Goal: Task Accomplishment & Management: Manage account settings

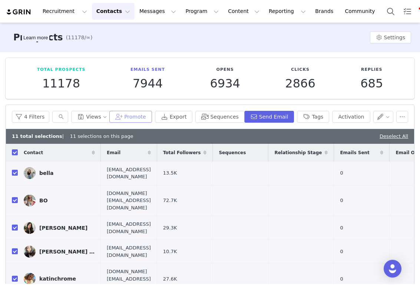
scroll to position [48, 0]
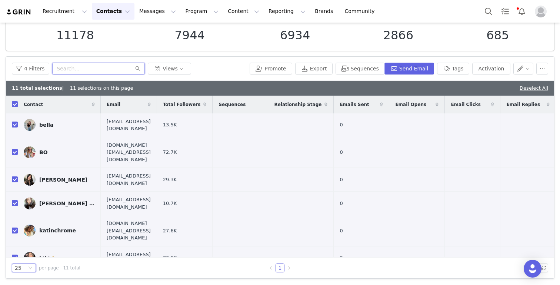
click at [121, 70] on input "text" at bounding box center [98, 69] width 93 height 12
paste input "r.jonesnatalie@yahoo.com"
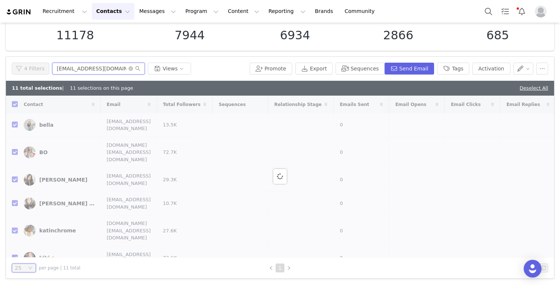
type input "r.jonesnatalie@yahoo.com"
checkbox input "false"
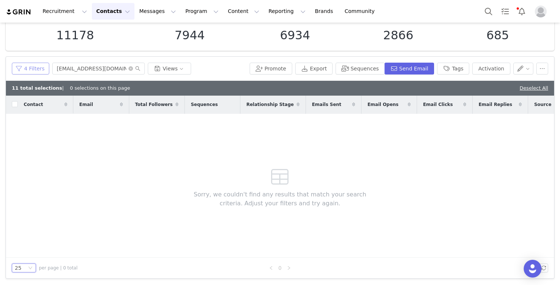
click at [35, 68] on button "4 Filters" at bounding box center [30, 69] width 37 height 12
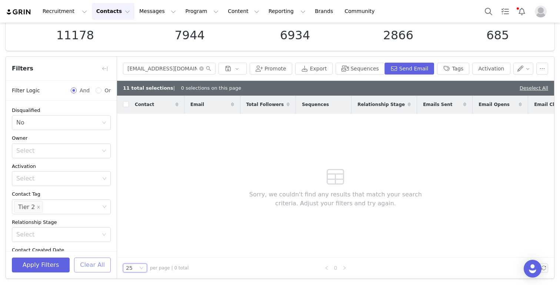
click at [103, 269] on button "Clear All" at bounding box center [92, 264] width 37 height 15
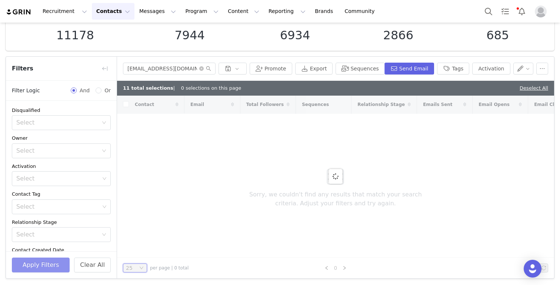
click at [49, 256] on div "Apply Filters Clear All" at bounding box center [61, 264] width 111 height 27
click at [49, 264] on button "Apply Filters" at bounding box center [41, 264] width 58 height 15
click at [419, 89] on link "Deselect All" at bounding box center [534, 88] width 29 height 6
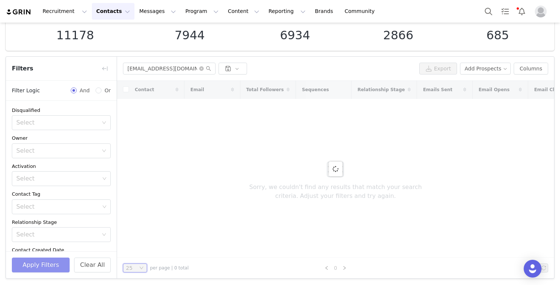
click at [54, 266] on button "Apply Filters" at bounding box center [41, 264] width 58 height 15
click at [88, 263] on button "Clear All" at bounding box center [92, 264] width 37 height 15
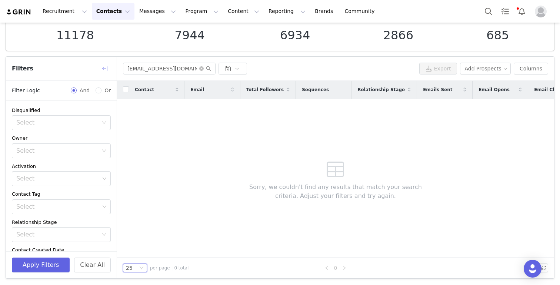
click at [101, 69] on button "button" at bounding box center [105, 69] width 12 height 12
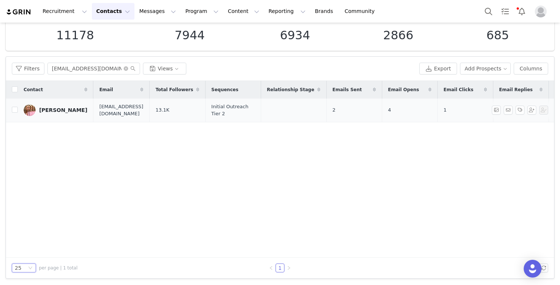
click at [48, 111] on div "[PERSON_NAME]" at bounding box center [63, 110] width 48 height 6
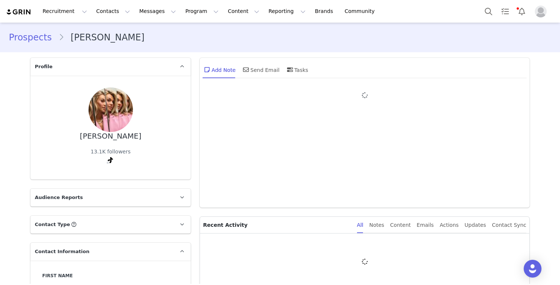
type input "+1 ([GEOGRAPHIC_DATA])"
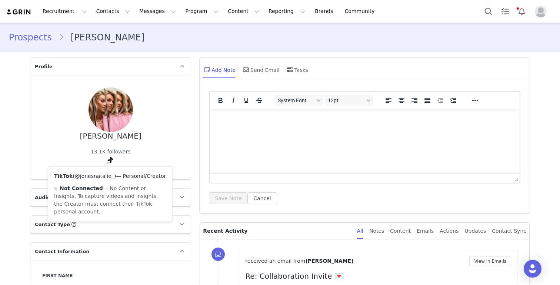
click at [100, 179] on link "@jonesnatalie_" at bounding box center [94, 176] width 39 height 6
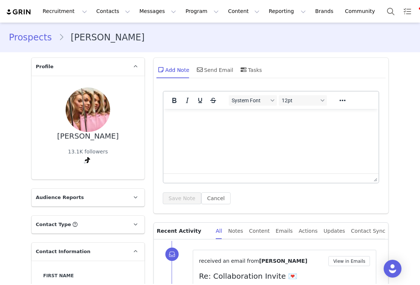
click at [31, 36] on link "Prospects" at bounding box center [34, 37] width 50 height 13
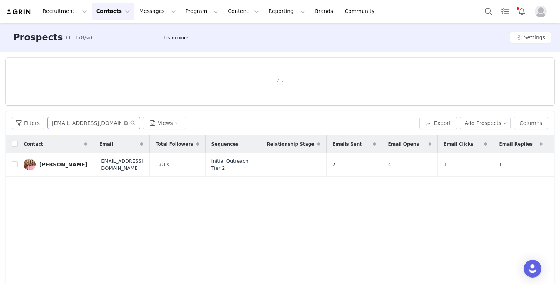
click at [126, 124] on icon "icon: close-circle" at bounding box center [126, 123] width 4 height 4
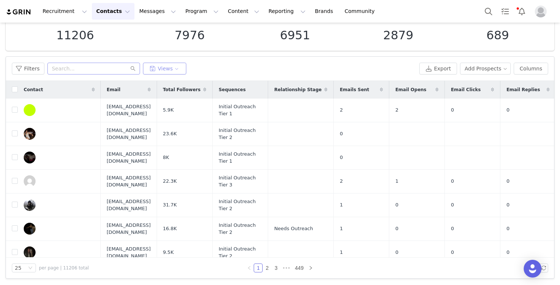
click at [154, 72] on button "Views" at bounding box center [164, 69] width 43 height 12
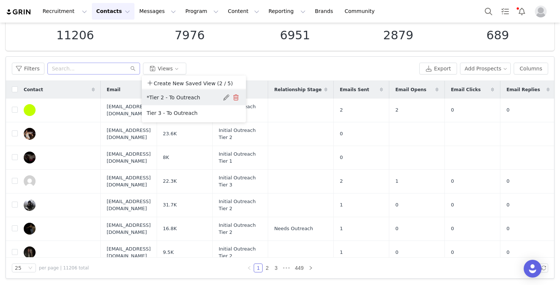
click at [156, 99] on button "*Tier 2 - To Outreach" at bounding box center [183, 97] width 75 height 12
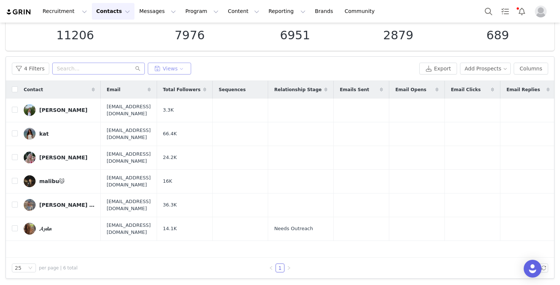
click at [169, 70] on button "Views" at bounding box center [169, 69] width 43 height 12
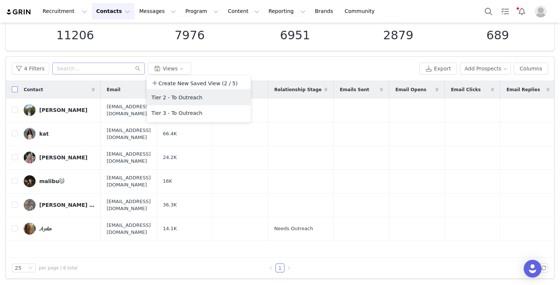
click at [14, 89] on input "checkbox" at bounding box center [15, 89] width 6 height 6
checkbox input "true"
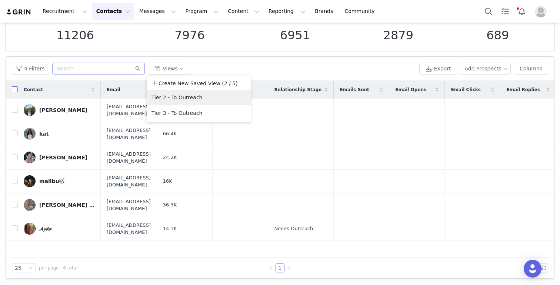
checkbox input "true"
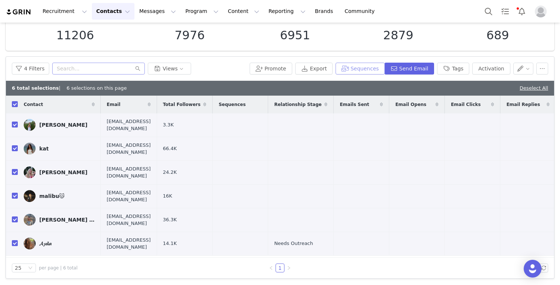
click at [361, 67] on button "Sequences" at bounding box center [360, 69] width 49 height 12
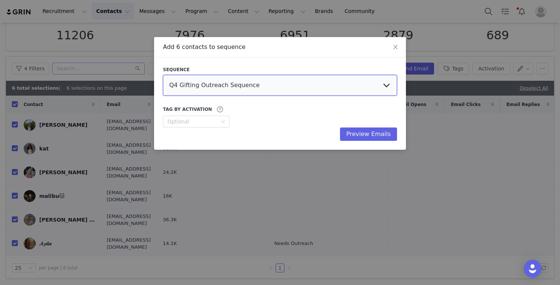
click at [328, 92] on select "Q4 Gifting Outreach Sequence Earring Stack Campaign Invite The Bangles Edit Cam…" at bounding box center [280, 85] width 234 height 21
select select "35b5dbce-ea9a-41a3-a16a-55a09822b900"
click at [163, 75] on select "Q4 Gifting Outreach Sequence Earring Stack Campaign Invite The Bangles Edit Cam…" at bounding box center [280, 85] width 234 height 21
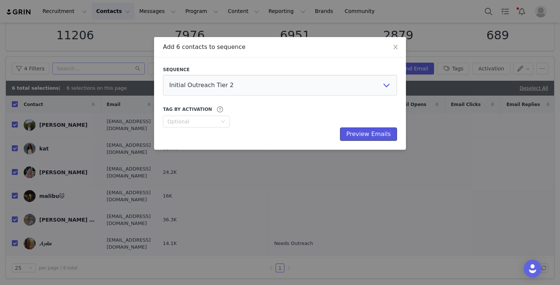
click at [367, 134] on button "Preview Emails" at bounding box center [368, 133] width 57 height 13
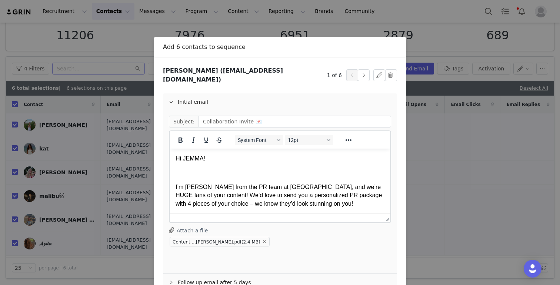
scroll to position [39, 0]
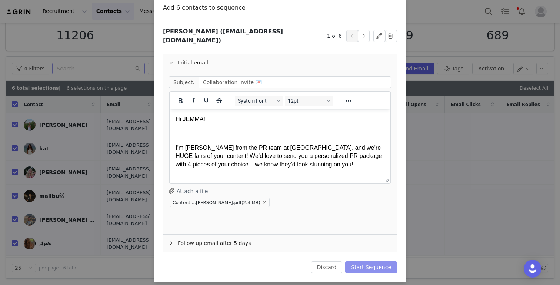
click at [361, 261] on button "Start Sequence" at bounding box center [371, 267] width 52 height 12
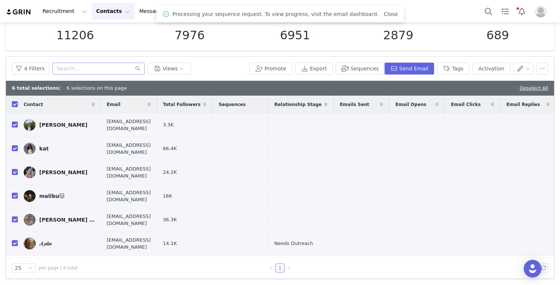
click at [419, 91] on div "6 total selections | 6 selections on this page Deselect All" at bounding box center [280, 88] width 548 height 15
click at [419, 89] on link "Deselect All" at bounding box center [534, 88] width 29 height 6
checkbox input "false"
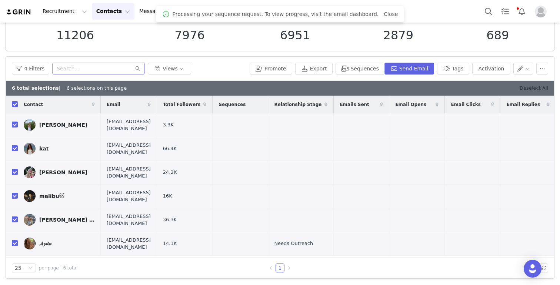
checkbox input "false"
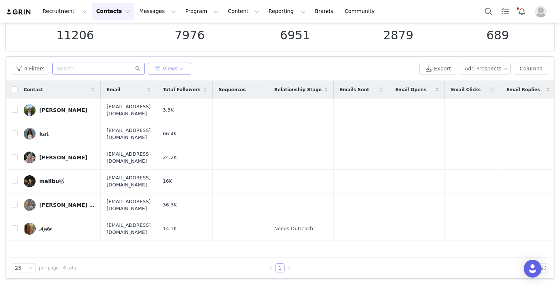
click at [176, 66] on button "Views" at bounding box center [169, 69] width 43 height 12
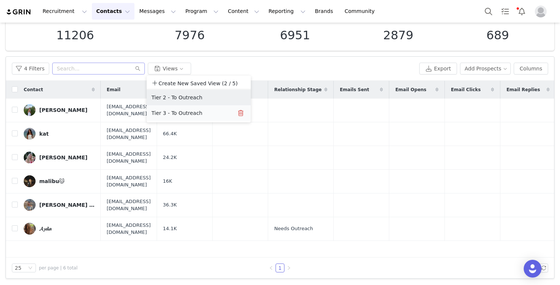
click at [163, 117] on button "Tier 3 - To Outreach" at bounding box center [188, 113] width 75 height 12
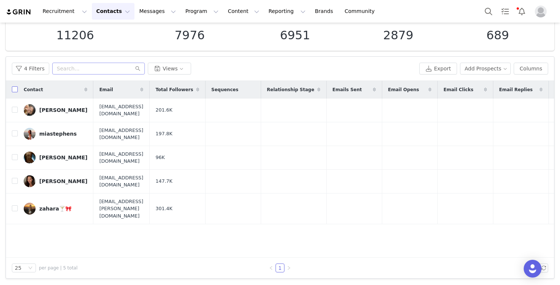
click at [14, 90] on input "checkbox" at bounding box center [15, 89] width 6 height 6
checkbox input "true"
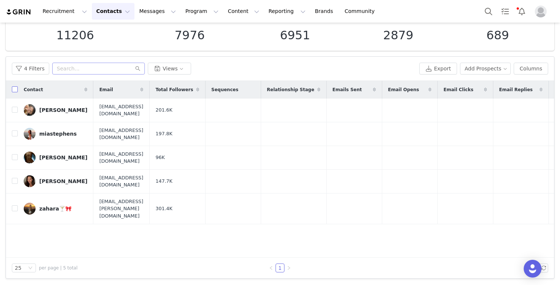
checkbox input "true"
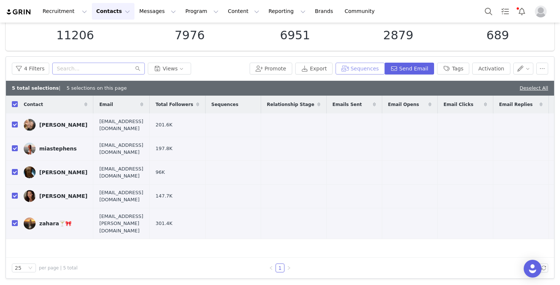
click at [365, 73] on button "Sequences" at bounding box center [360, 69] width 49 height 12
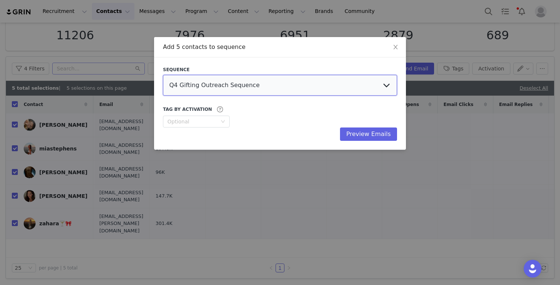
click at [280, 86] on select "Q4 Gifting Outreach Sequence Earring Stack Campaign Invite The Bangles Edit Cam…" at bounding box center [280, 85] width 234 height 21
select select "6e5f0390-a243-46cc-b6dc-57998c4b680a"
click at [163, 75] on select "Q4 Gifting Outreach Sequence Earring Stack Campaign Invite The Bangles Edit Cam…" at bounding box center [280, 85] width 234 height 21
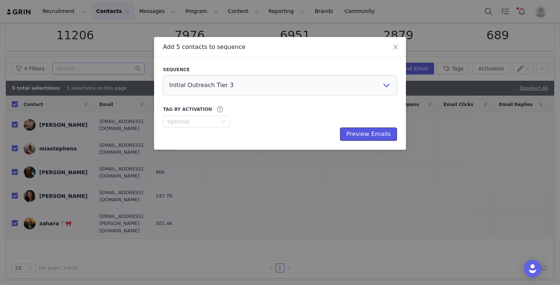
click at [366, 135] on button "Preview Emails" at bounding box center [368, 133] width 57 height 13
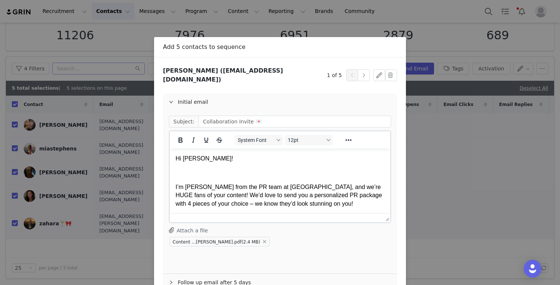
scroll to position [39, 0]
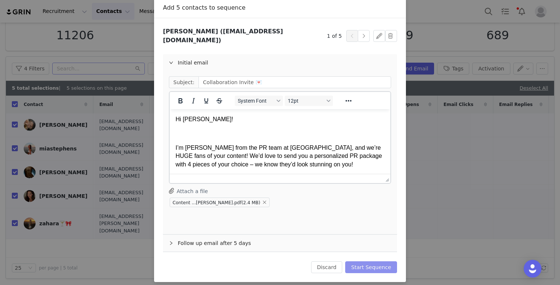
click at [384, 261] on button "Start Sequence" at bounding box center [371, 267] width 52 height 12
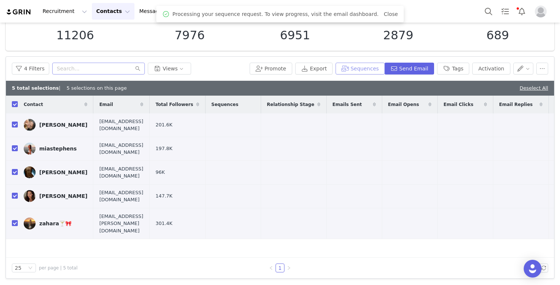
scroll to position [0, 0]
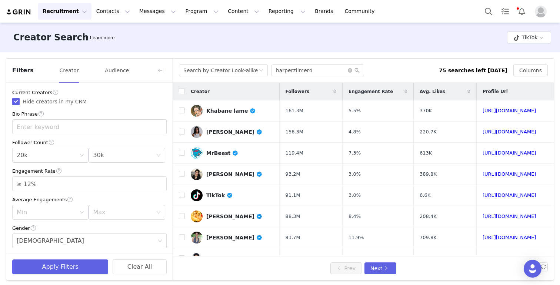
scroll to position [198, 0]
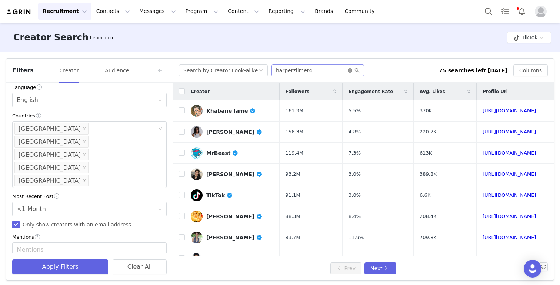
click at [350, 70] on icon "icon: close-circle" at bounding box center [350, 70] width 4 height 4
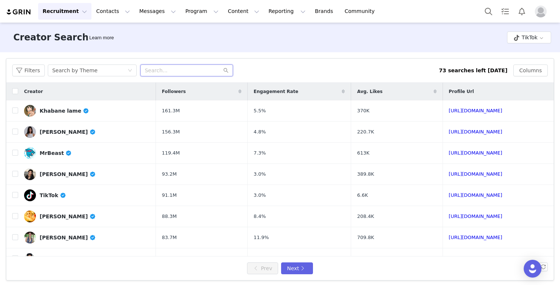
click at [200, 69] on input "text" at bounding box center [186, 70] width 93 height 12
paste input "brookemonk_"
type input "brookemonk_"
click at [86, 63] on div "Filters Search by Theme brookemonk_ 73 searches left [DATE] Columns" at bounding box center [279, 71] width 547 height 24
click at [83, 71] on div "Search by Theme" at bounding box center [74, 70] width 45 height 11
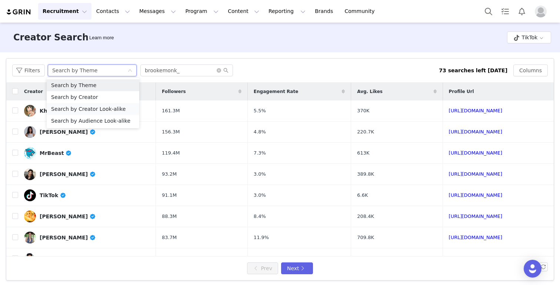
click at [80, 110] on li "Search by Creator Look-alike" at bounding box center [93, 109] width 93 height 12
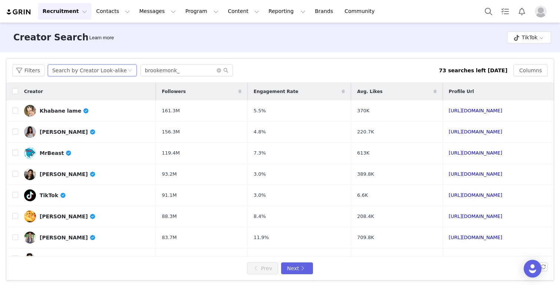
click at [30, 77] on div "Filters Search by Creator Look-alike brookemonk_ 73 searches left today Columns" at bounding box center [279, 71] width 547 height 24
click at [31, 71] on button "Filters" at bounding box center [28, 70] width 33 height 12
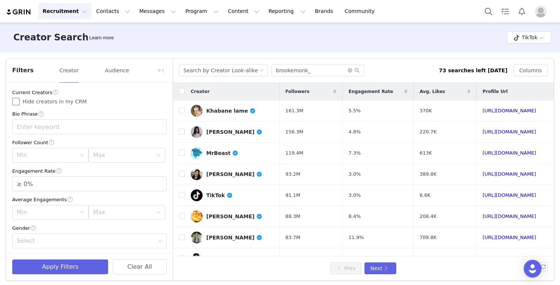
click at [24, 105] on label "Hide creators in my CRM" at bounding box center [89, 102] width 154 height 8
click at [20, 105] on input "Hide creators in my CRM" at bounding box center [15, 101] width 7 height 7
checkbox input "true"
click at [25, 151] on div "Min" at bounding box center [48, 155] width 63 height 14
click at [25, 196] on li "10k" at bounding box center [50, 196] width 76 height 12
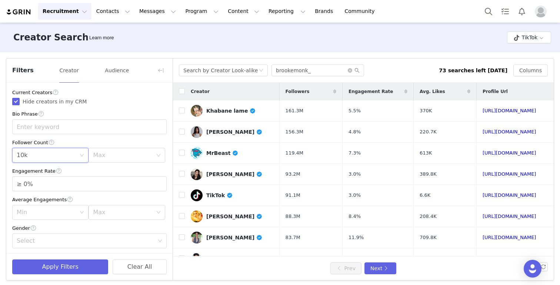
click at [118, 163] on div "Current Creators Hide creators in my CRM Bio Phrase Follower Count Min 10k Max …" at bounding box center [89, 260] width 166 height 355
click at [119, 154] on div "Max" at bounding box center [122, 154] width 59 height 7
click at [106, 208] on li "20k" at bounding box center [127, 207] width 76 height 12
click at [35, 181] on input "≥ 0%" at bounding box center [90, 184] width 154 height 14
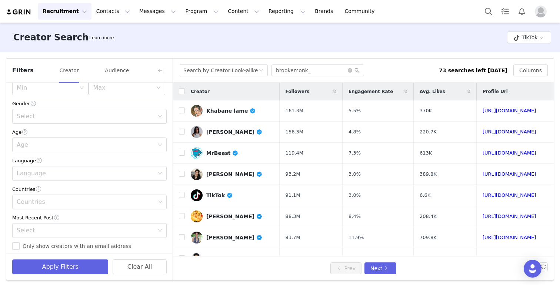
scroll to position [126, 0]
type input "≥ 12%"
click at [25, 121] on div "Select" at bounding box center [87, 115] width 141 height 14
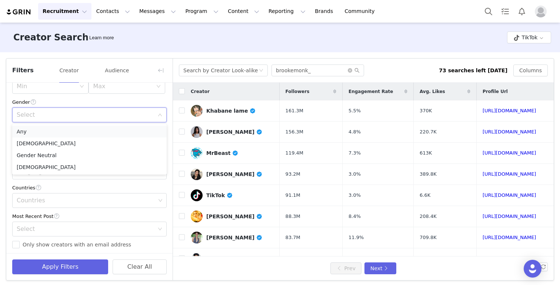
click at [26, 133] on li "Any" at bounding box center [89, 132] width 154 height 12
click at [34, 109] on div "Select Any" at bounding box center [87, 115] width 141 height 14
click at [30, 146] on li "Female" at bounding box center [89, 143] width 154 height 12
click at [27, 148] on div "Age" at bounding box center [87, 143] width 141 height 14
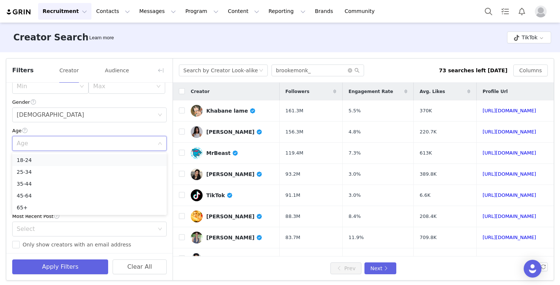
click at [30, 165] on li "18-24" at bounding box center [89, 160] width 154 height 12
click at [31, 175] on div "Language" at bounding box center [85, 171] width 137 height 7
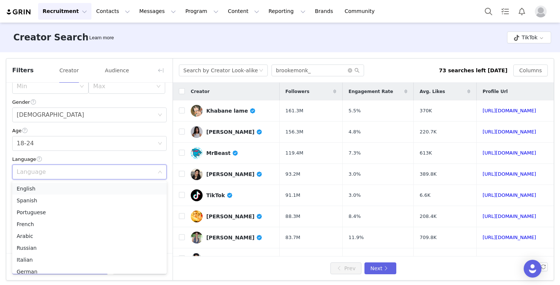
click at [33, 190] on li "English" at bounding box center [89, 189] width 154 height 12
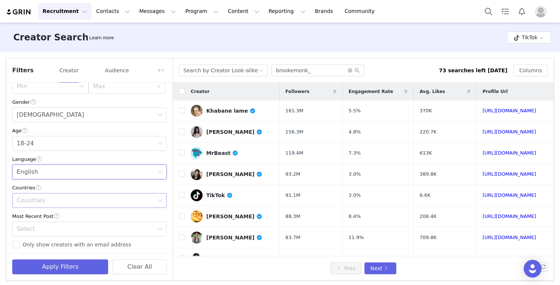
click at [32, 203] on div "Countries" at bounding box center [86, 200] width 139 height 7
type input "can"
type input "united"
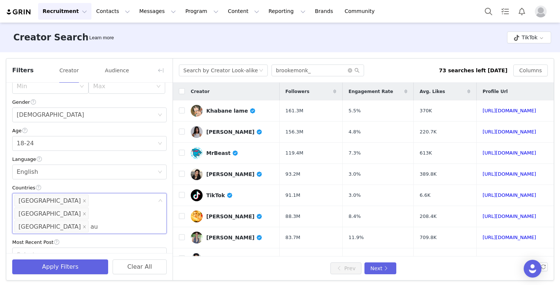
type input "aus"
type input "new z"
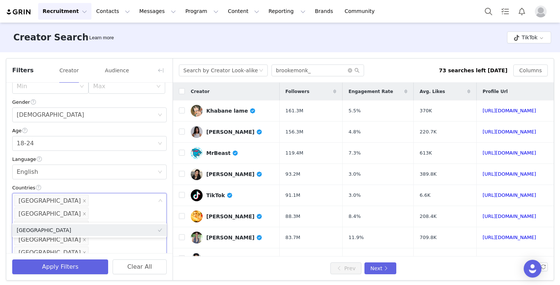
click at [65, 188] on div "Countries" at bounding box center [89, 188] width 154 height 8
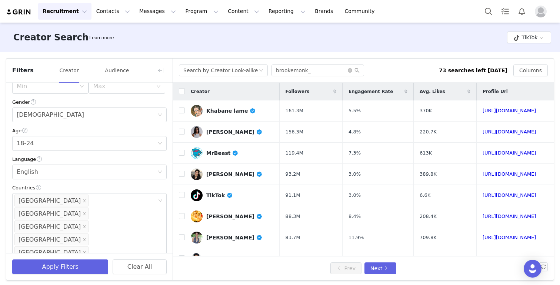
scroll to position [198, 0]
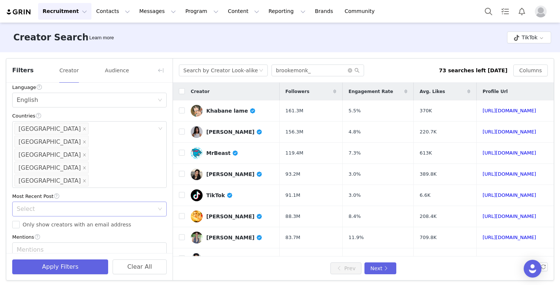
click at [63, 205] on div "Select" at bounding box center [85, 208] width 137 height 7
click at [49, 184] on li "<1 Month" at bounding box center [89, 186] width 154 height 12
click at [15, 221] on input "Only show creators with an email address" at bounding box center [15, 224] width 7 height 7
checkbox input "true"
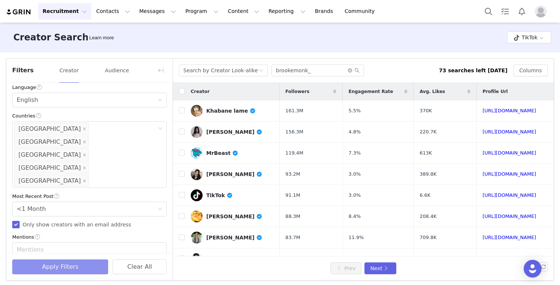
click at [48, 268] on button "Apply Filters" at bounding box center [60, 266] width 96 height 15
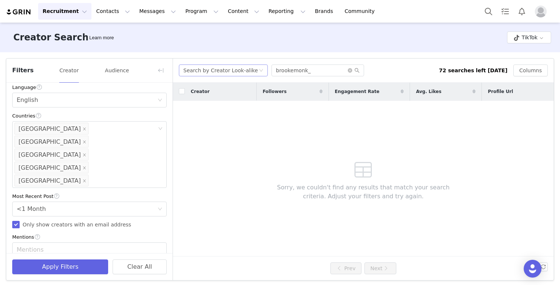
click at [260, 73] on div "Search by Creator Look-alike" at bounding box center [223, 70] width 89 height 12
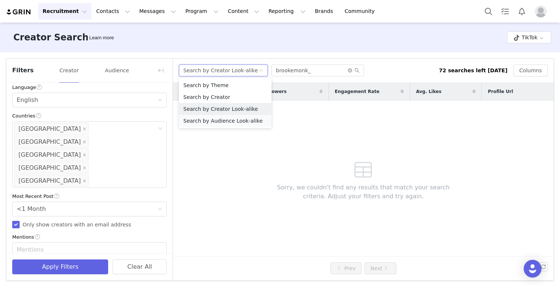
click at [239, 121] on li "Search by Audience Look-alike" at bounding box center [225, 121] width 93 height 12
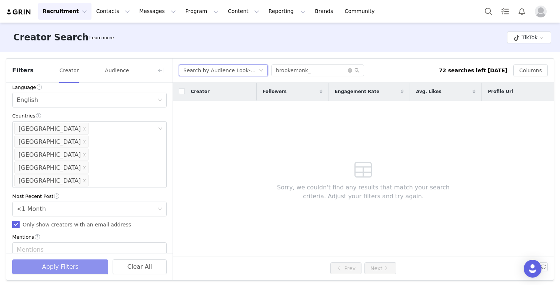
click at [87, 264] on button "Apply Filters" at bounding box center [60, 266] width 96 height 15
click at [350, 70] on icon "icon: close-circle" at bounding box center [350, 70] width 4 height 4
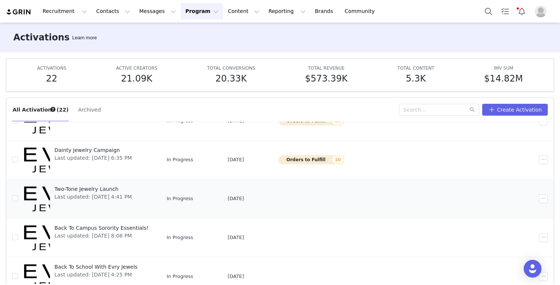
scroll to position [39, 0]
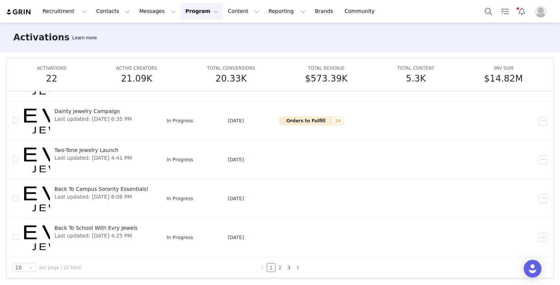
click at [282, 269] on link "2" at bounding box center [280, 267] width 8 height 8
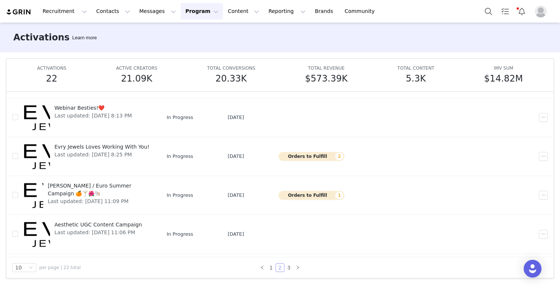
scroll to position [233, 0]
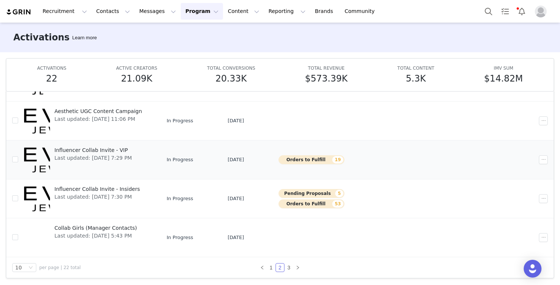
click at [103, 147] on span "Influencer Collab Invite - VIP" at bounding box center [92, 150] width 77 height 8
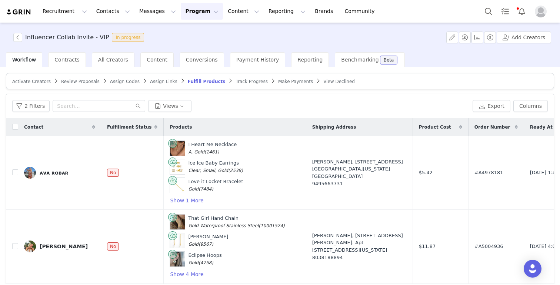
click at [240, 83] on span "Track Progress" at bounding box center [252, 81] width 32 height 5
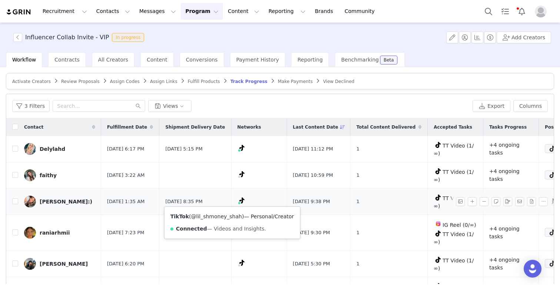
click at [218, 213] on link "@lil_shmoney_shah" at bounding box center [216, 216] width 51 height 6
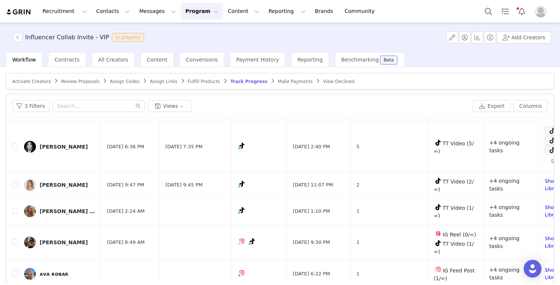
scroll to position [183, 0]
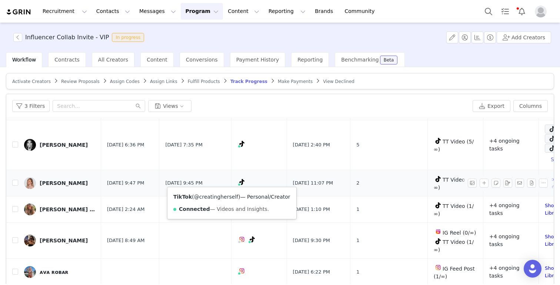
click at [223, 197] on link "@creatingherself" at bounding box center [216, 197] width 44 height 6
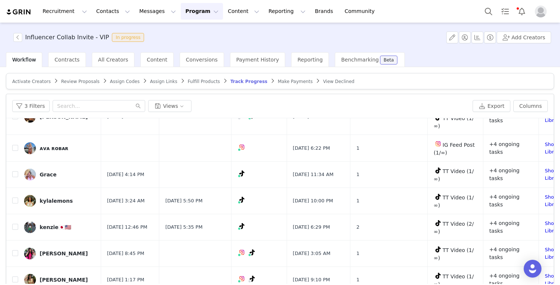
scroll to position [308, 0]
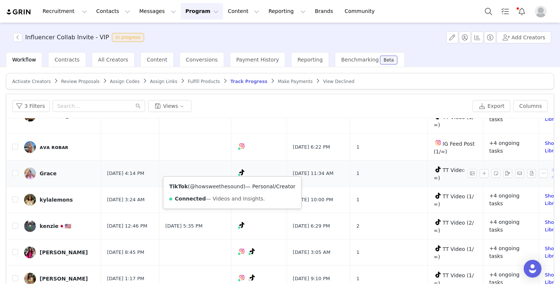
click at [207, 185] on link "@howsweethesound" at bounding box center [216, 186] width 53 height 6
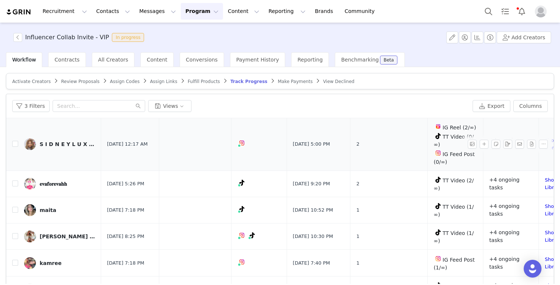
scroll to position [524, 0]
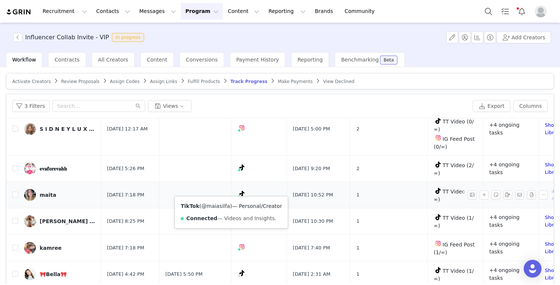
click at [222, 207] on link "@maiasilfa" at bounding box center [215, 206] width 29 height 6
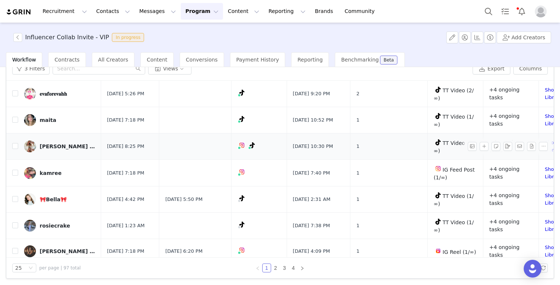
scroll to position [38, 0]
click at [277, 268] on link "2" at bounding box center [275, 267] width 8 height 8
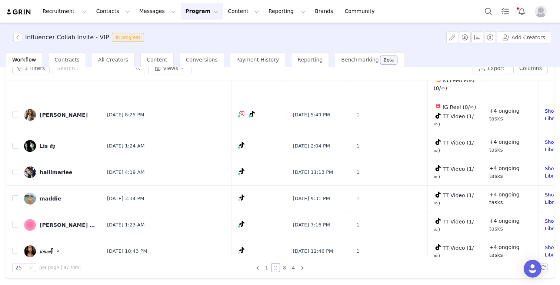
scroll to position [474, 0]
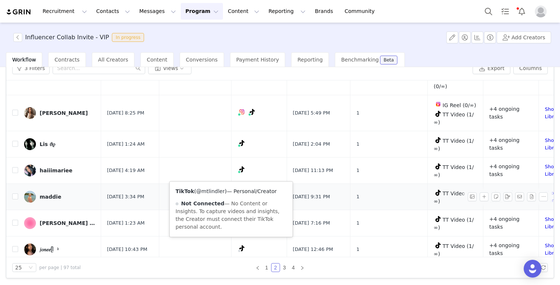
click at [217, 192] on link "@mtlindler" at bounding box center [210, 191] width 29 height 6
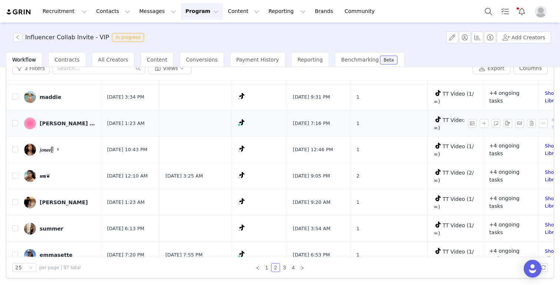
scroll to position [575, 0]
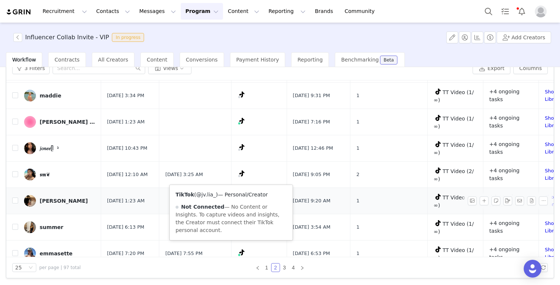
click at [204, 196] on link "@jv.lia_" at bounding box center [206, 194] width 20 height 6
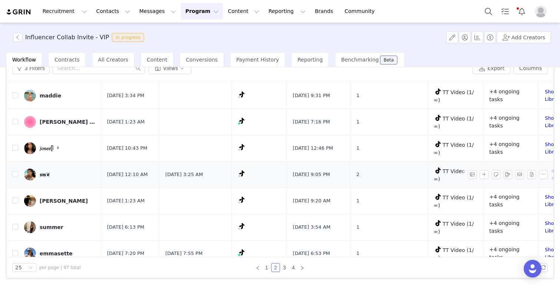
scroll to position [589, 0]
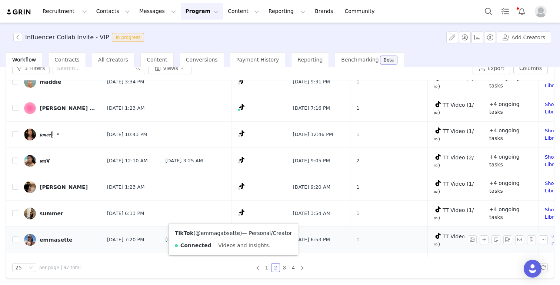
click at [225, 232] on link "@emmagabsette" at bounding box center [218, 233] width 44 height 6
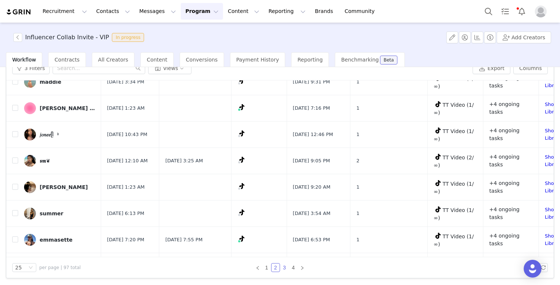
click at [285, 268] on link "3" at bounding box center [284, 267] width 8 height 8
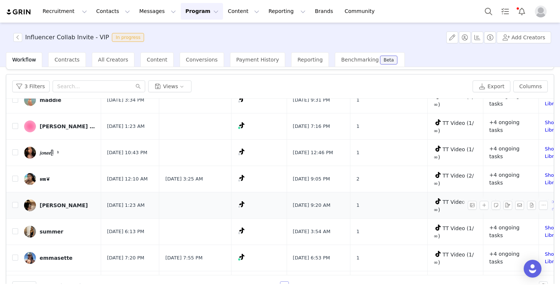
scroll to position [38, 0]
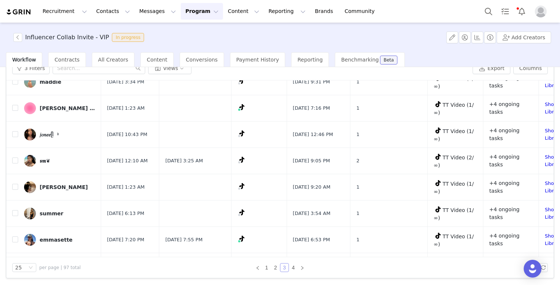
click at [286, 269] on link "3" at bounding box center [284, 267] width 8 height 8
click at [294, 267] on link "4" at bounding box center [293, 267] width 8 height 8
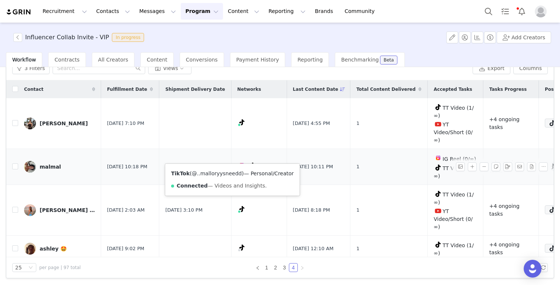
click at [221, 175] on link "@..malloryysneedd" at bounding box center [217, 173] width 50 height 6
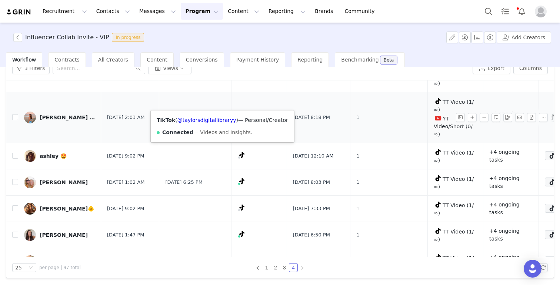
scroll to position [97, 0]
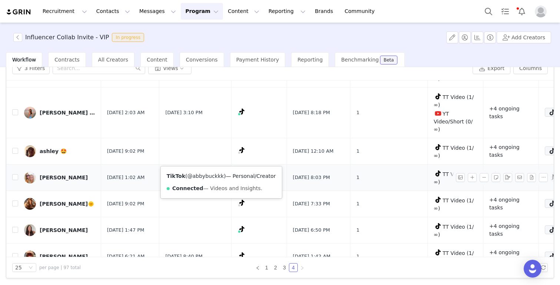
click at [211, 177] on link "@abbybuckkk" at bounding box center [205, 176] width 36 height 6
click at [55, 174] on div "Abby Buck" at bounding box center [64, 177] width 48 height 6
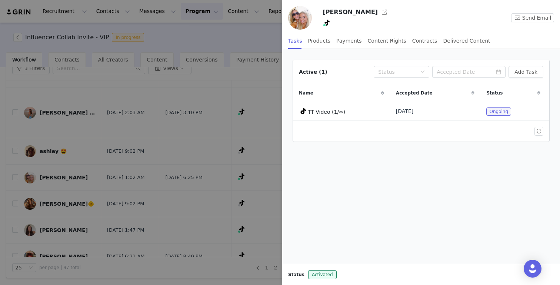
click at [53, 184] on div at bounding box center [280, 142] width 560 height 285
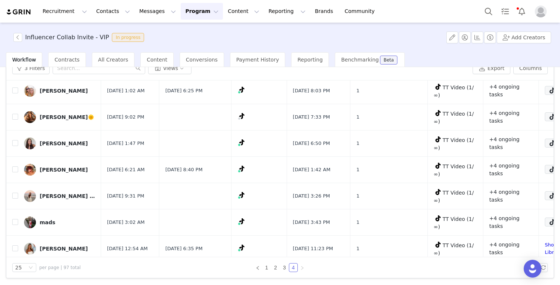
scroll to position [183, 0]
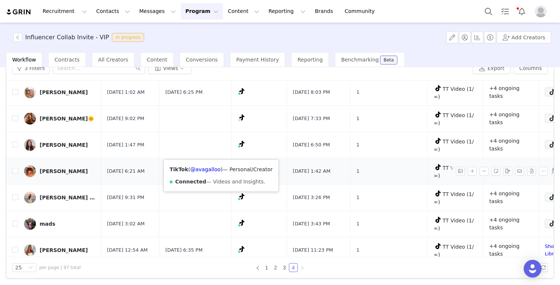
click at [207, 173] on div "TikTok ( @avagalloo ) — Personal/Creator Connected — Videos and Insights." at bounding box center [221, 176] width 115 height 32
click at [207, 168] on link "@avagalloo" at bounding box center [205, 169] width 30 height 6
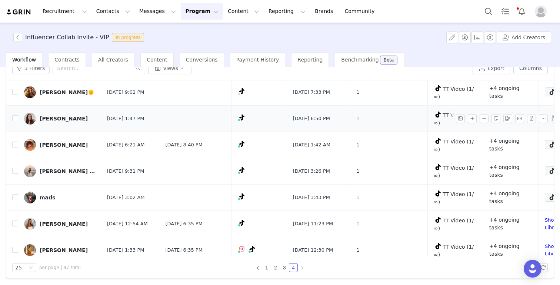
scroll to position [210, 0]
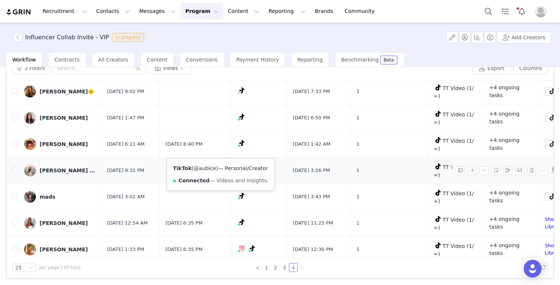
click at [210, 168] on link "@aubice" at bounding box center [205, 168] width 23 height 6
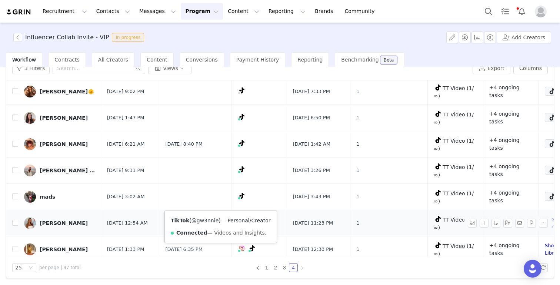
click at [208, 218] on link "@gw3nnie" at bounding box center [204, 220] width 27 height 6
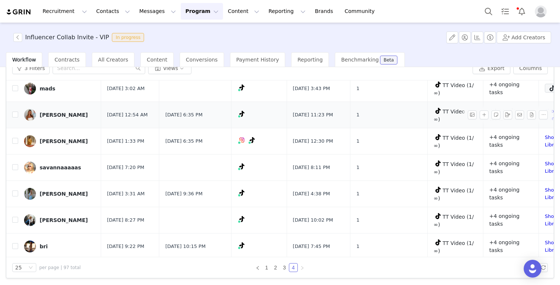
scroll to position [319, 0]
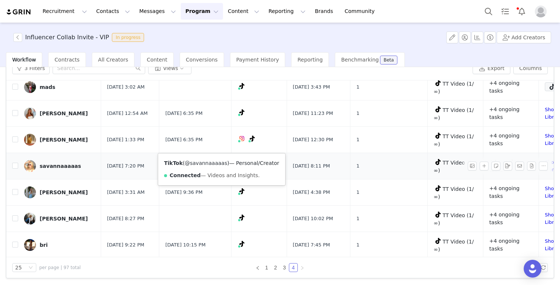
click at [206, 164] on link "@savannaaaaas" at bounding box center [206, 163] width 43 height 6
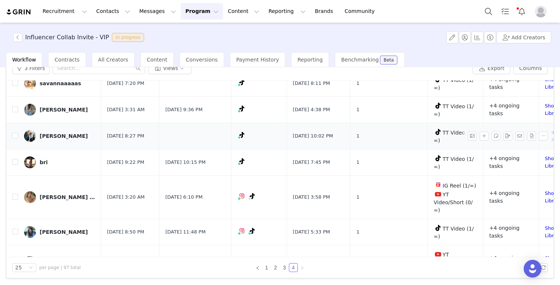
scroll to position [407, 0]
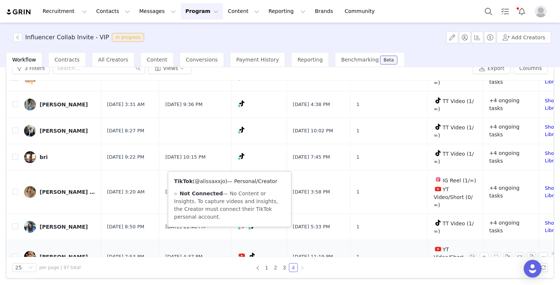
click at [206, 181] on link "@alissaxxjo" at bounding box center [210, 181] width 31 height 6
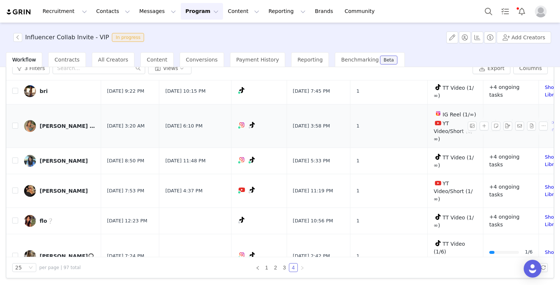
scroll to position [484, 0]
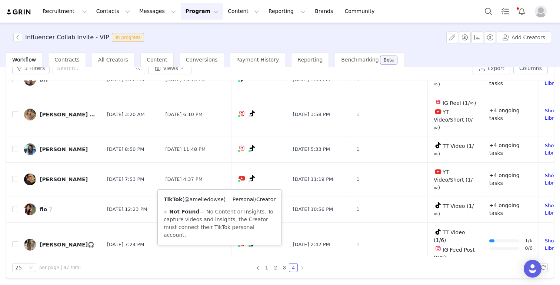
click at [202, 198] on link "@ameliedowse" at bounding box center [203, 199] width 39 height 6
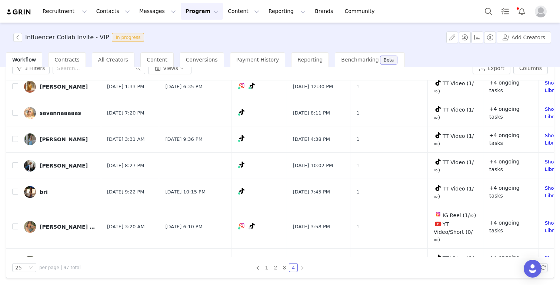
scroll to position [371, 0]
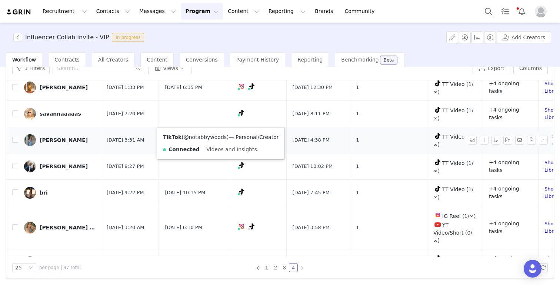
click at [214, 136] on link "@notabbywoods" at bounding box center [205, 137] width 43 height 6
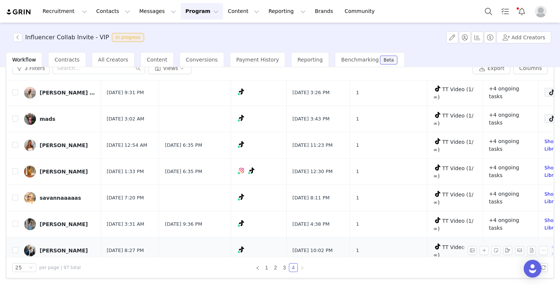
scroll to position [287, 1]
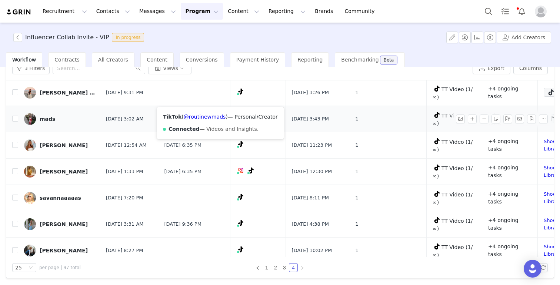
click at [213, 120] on div "TikTok ( @routinewmads ) — Personal/Creator Connected — Videos and Insights." at bounding box center [220, 123] width 127 height 32
click at [213, 116] on link "@routinewmads" at bounding box center [205, 117] width 42 height 6
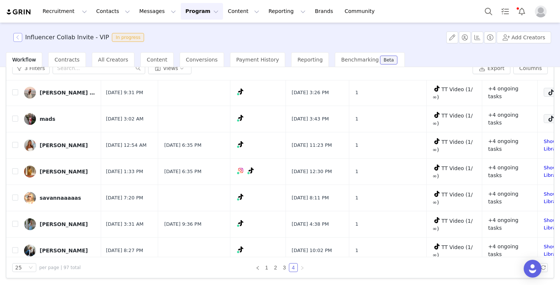
click at [19, 39] on button "button" at bounding box center [17, 37] width 9 height 9
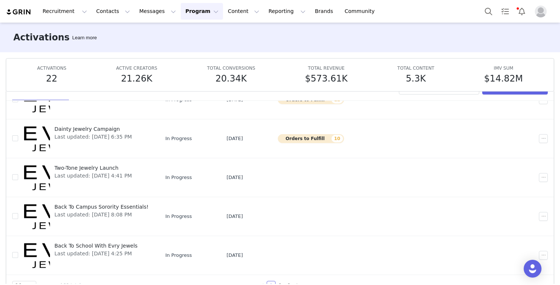
scroll to position [39, 0]
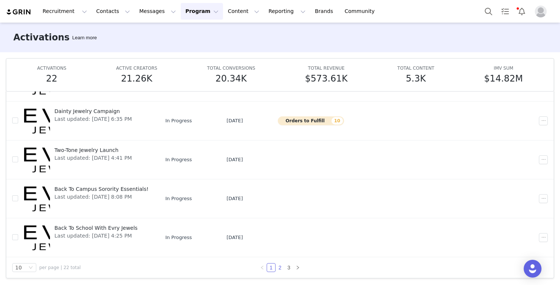
click at [280, 267] on link "2" at bounding box center [280, 267] width 8 height 8
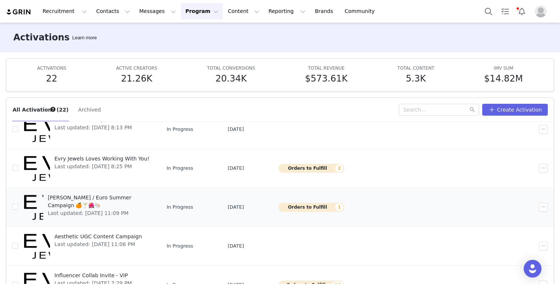
scroll to position [233, 0]
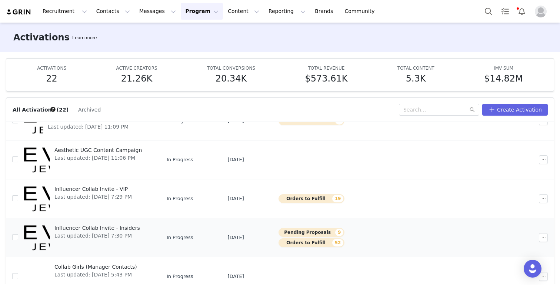
click at [117, 226] on span "Influencer Collab Invite - Insiders" at bounding box center [97, 228] width 86 height 8
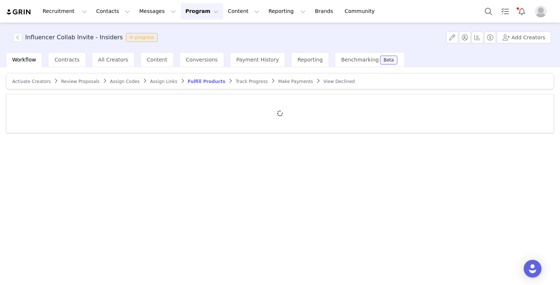
click at [237, 80] on span "Track Progress" at bounding box center [252, 81] width 32 height 5
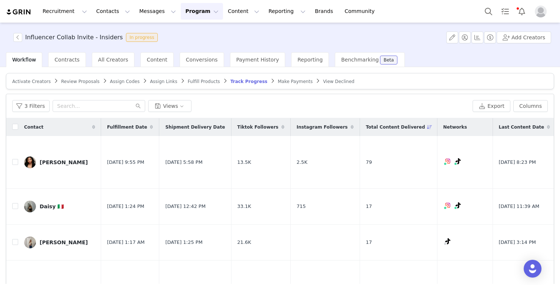
click at [257, 128] on span "Tiktok Followers" at bounding box center [257, 127] width 41 height 7
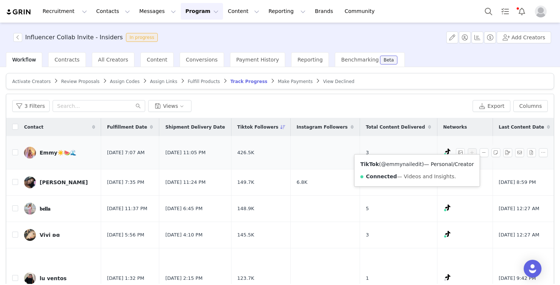
click at [406, 165] on link "@emmynailedit" at bounding box center [401, 164] width 41 height 6
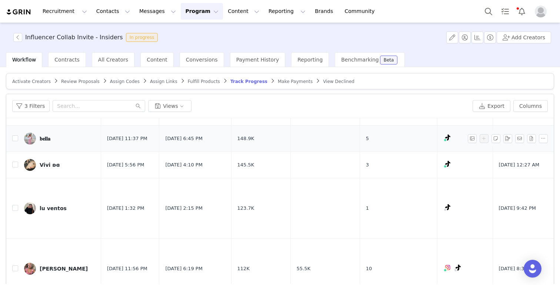
scroll to position [72, 0]
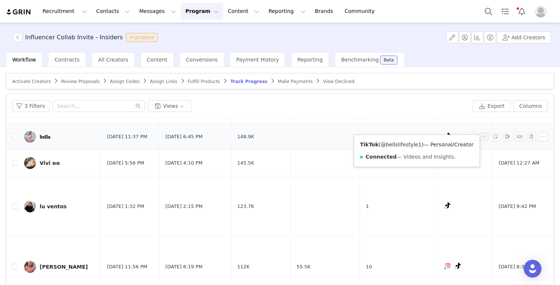
click at [402, 143] on link "@bellslifestyle1" at bounding box center [401, 144] width 41 height 6
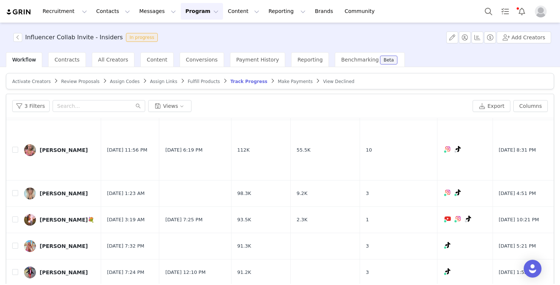
scroll to position [195, 0]
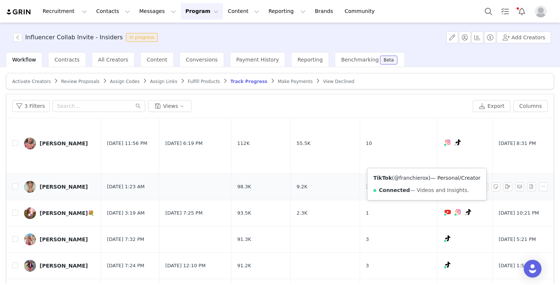
click at [414, 180] on link "@franchierox" at bounding box center [411, 178] width 34 height 6
click at [410, 176] on link "@francescaeross" at bounding box center [416, 178] width 44 height 6
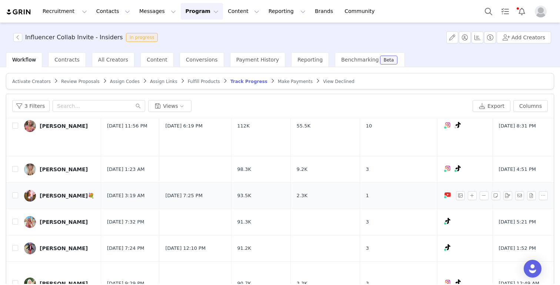
scroll to position [216, 0]
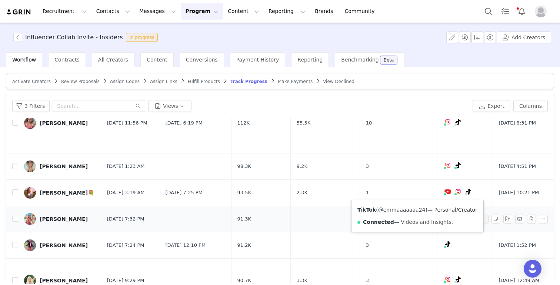
click at [405, 210] on link "@emmaaaaaaa24" at bounding box center [401, 210] width 47 height 6
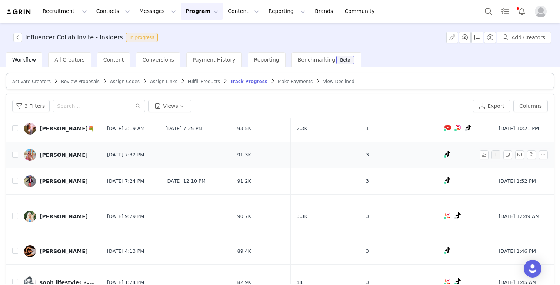
scroll to position [303, 0]
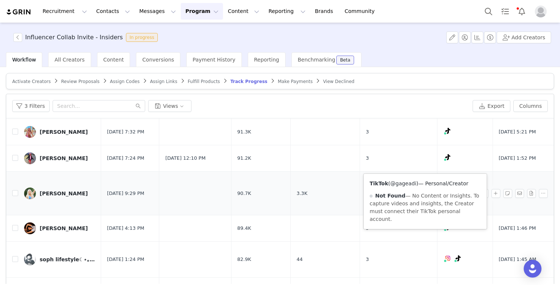
click at [405, 184] on link "@gageadi" at bounding box center [403, 183] width 26 height 6
click at [413, 183] on link "@addisontaylorgage" at bounding box center [417, 183] width 53 height 6
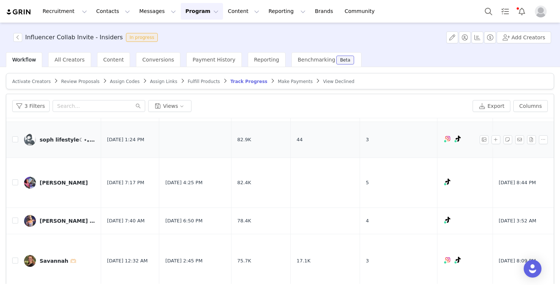
scroll to position [427, 0]
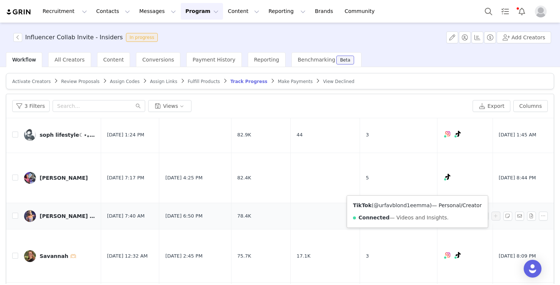
click at [407, 205] on link "@urfavblond1eemma" at bounding box center [402, 205] width 56 height 6
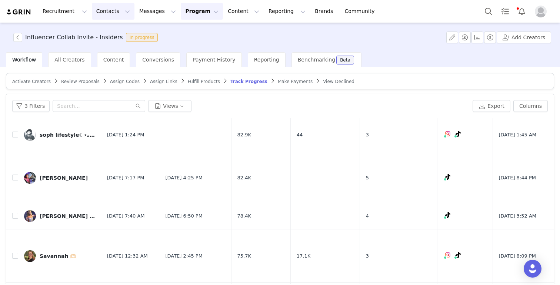
click at [106, 10] on button "Contacts Contacts" at bounding box center [113, 11] width 43 height 17
click at [99, 32] on p "Creators" at bounding box center [104, 33] width 22 height 8
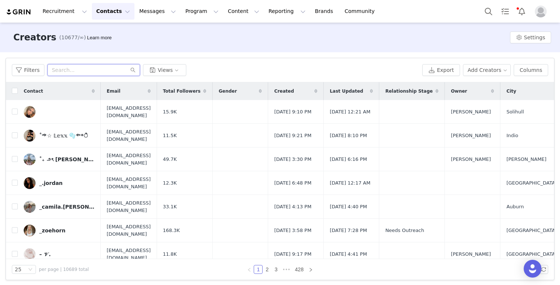
click at [71, 72] on input "text" at bounding box center [93, 70] width 93 height 12
paste input "favtallblonde"
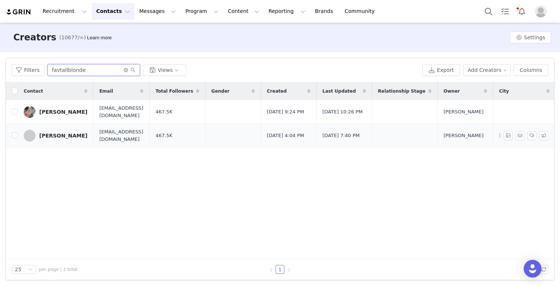
type input "favtallblonde"
click at [48, 134] on div "Gia piombo" at bounding box center [63, 136] width 48 height 6
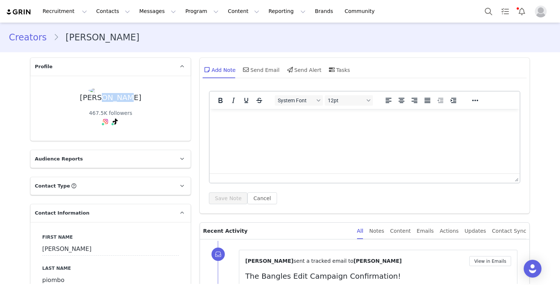
drag, startPoint x: 131, startPoint y: 99, endPoint x: 105, endPoint y: 98, distance: 25.9
click at [105, 98] on div "Gia piombo 467.5K followers" at bounding box center [110, 107] width 137 height 41
copy div "piombo"
click at [101, 138] on link "@giapiombo" at bounding box center [103, 137] width 33 height 6
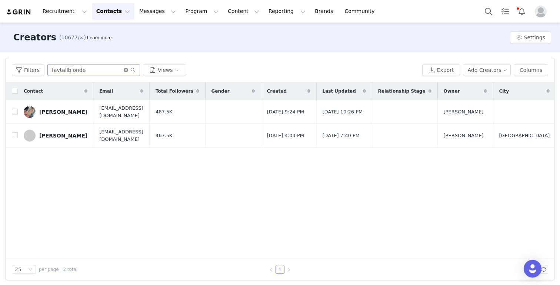
click at [127, 68] on icon "icon: close-circle" at bounding box center [126, 70] width 4 height 4
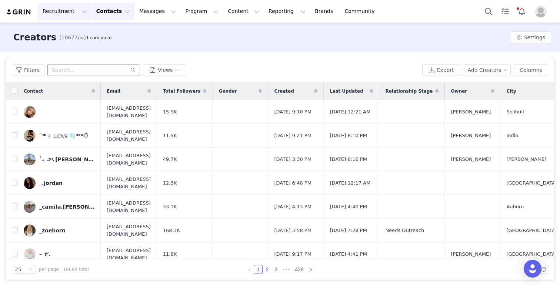
click at [79, 10] on button "Recruitment Recruitment" at bounding box center [64, 11] width 53 height 17
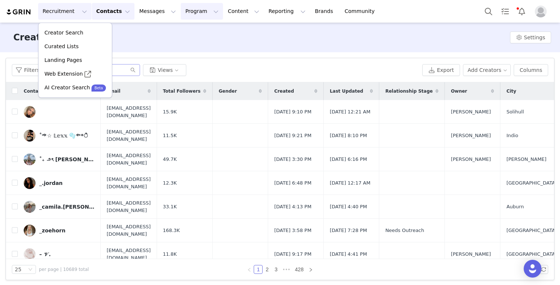
click at [200, 11] on button "Program Program" at bounding box center [202, 11] width 42 height 17
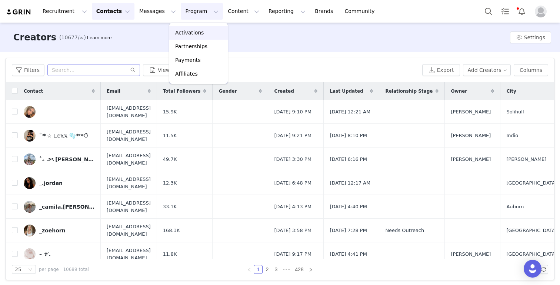
click at [192, 32] on p "Activations" at bounding box center [189, 33] width 29 height 8
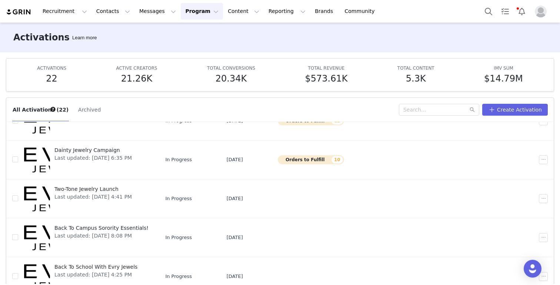
scroll to position [39, 0]
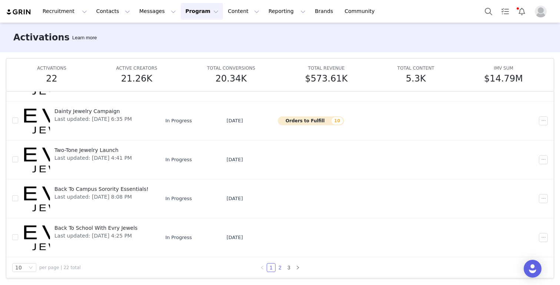
click at [278, 266] on link "2" at bounding box center [280, 267] width 8 height 8
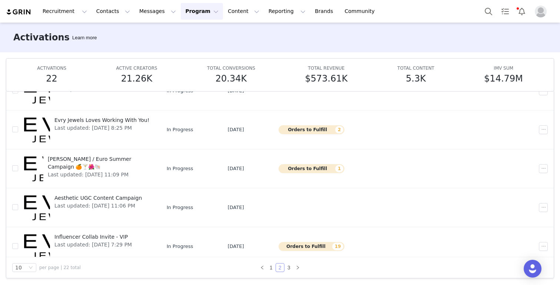
scroll to position [233, 0]
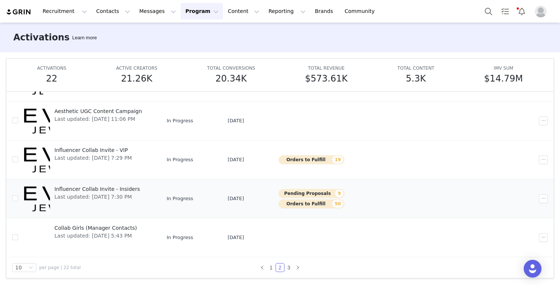
click at [89, 187] on span "Influencer Collab Invite - Insiders" at bounding box center [97, 189] width 86 height 8
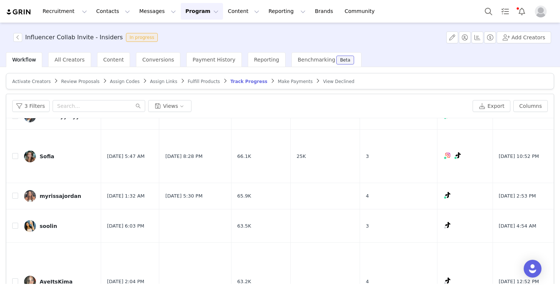
scroll to position [38, 0]
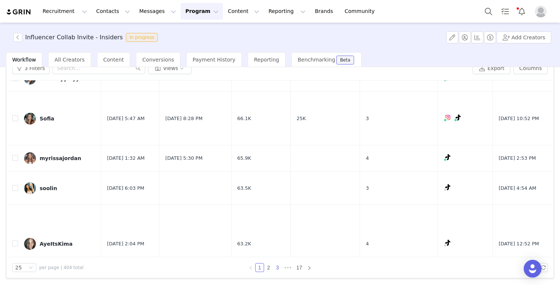
click at [278, 268] on link "3" at bounding box center [277, 267] width 8 height 8
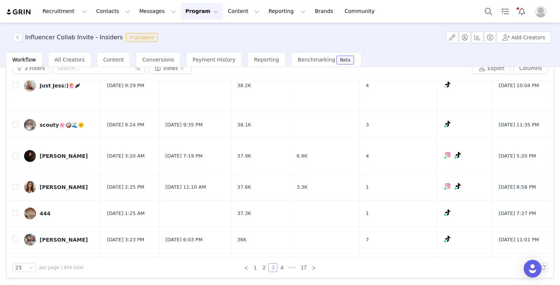
scroll to position [81, 0]
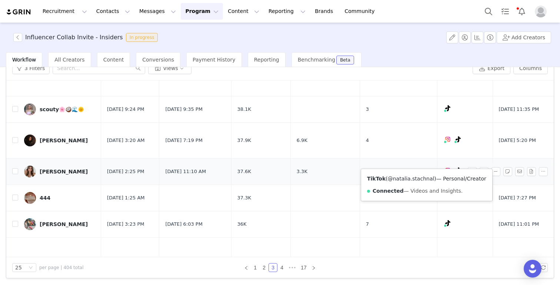
click at [414, 180] on link "@natalia.stachnal" at bounding box center [411, 179] width 47 height 6
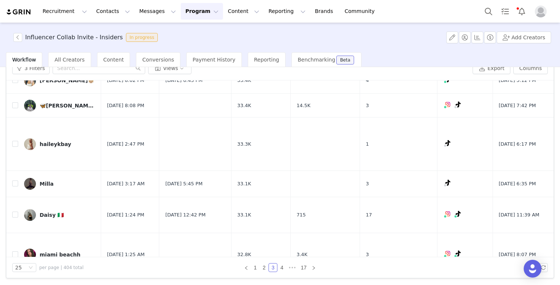
scroll to position [488, 0]
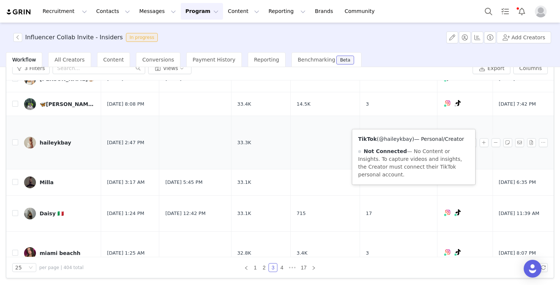
click at [398, 141] on link "@haileykbay" at bounding box center [395, 139] width 33 height 6
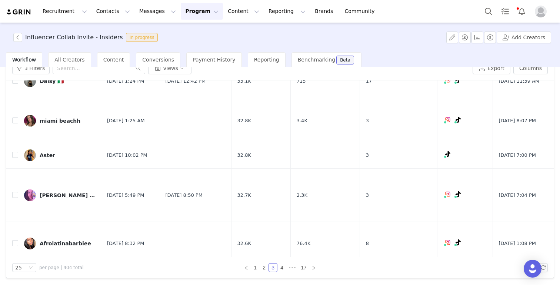
scroll to position [645, 0]
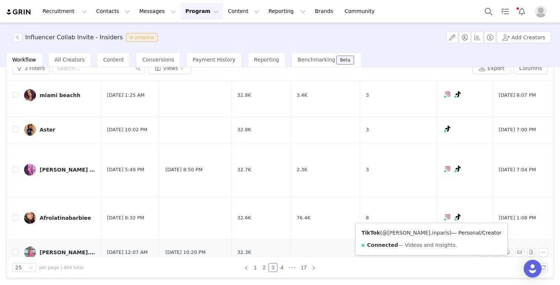
click at [405, 230] on link "@kate.inparis" at bounding box center [415, 233] width 67 height 6
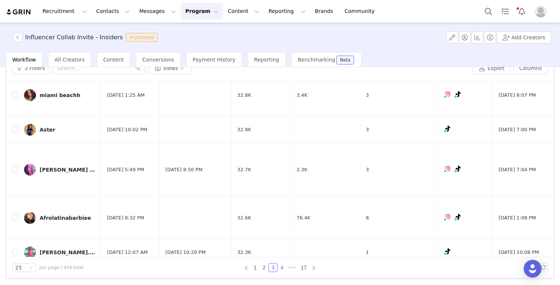
click at [279, 269] on link "4" at bounding box center [282, 267] width 8 height 8
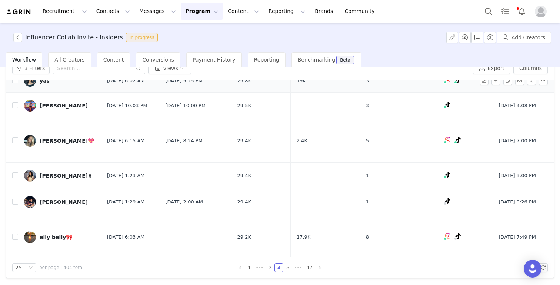
scroll to position [123, 0]
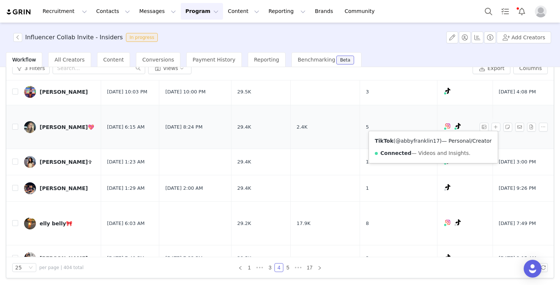
click at [423, 141] on link "@abbyfranklin17" at bounding box center [418, 141] width 44 height 6
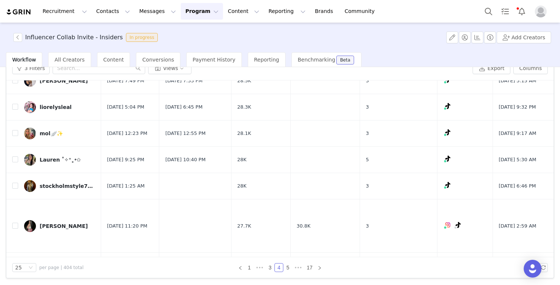
scroll to position [316, 0]
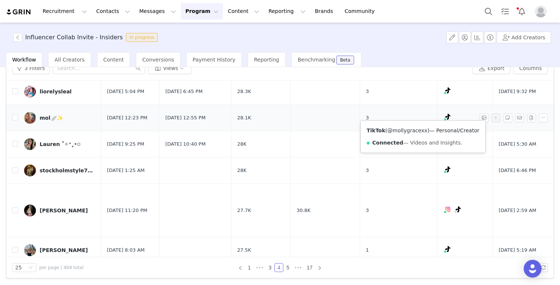
click at [411, 127] on link "@mollygracexx" at bounding box center [407, 130] width 40 height 6
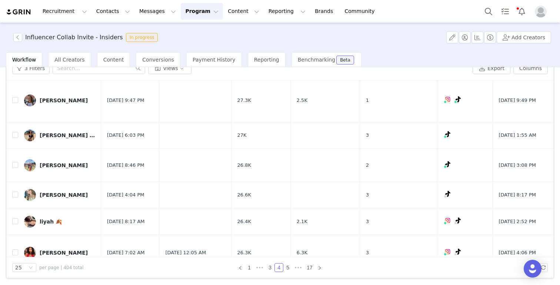
scroll to position [543, 0]
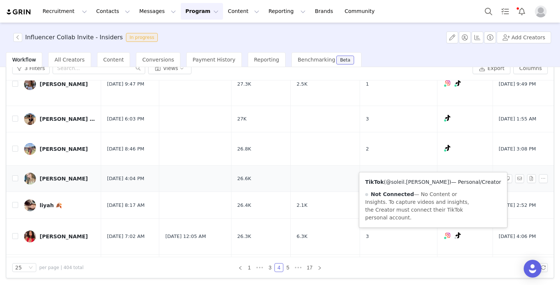
click at [410, 183] on link "@soleil.torres" at bounding box center [417, 182] width 63 height 6
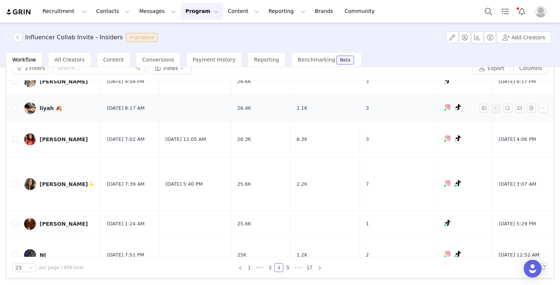
scroll to position [642, 0]
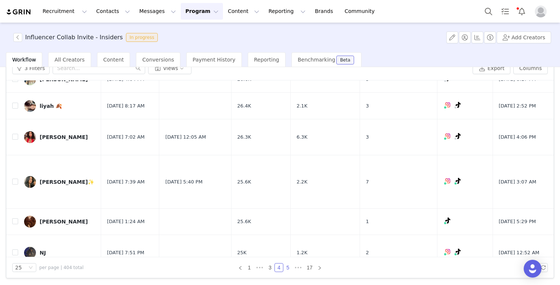
click at [286, 270] on link "5" at bounding box center [288, 267] width 8 height 8
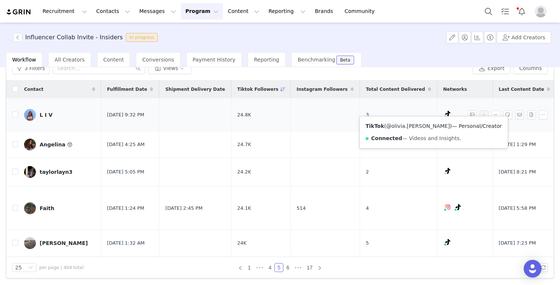
click at [416, 128] on link "@olivia.cannella" at bounding box center [418, 126] width 64 height 6
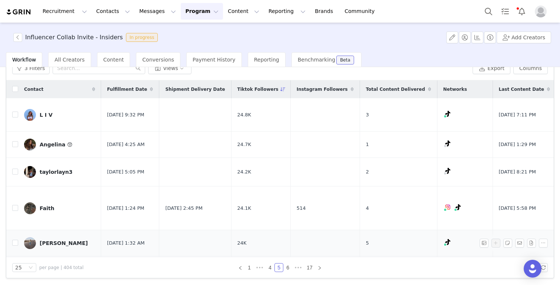
scroll to position [5, 0]
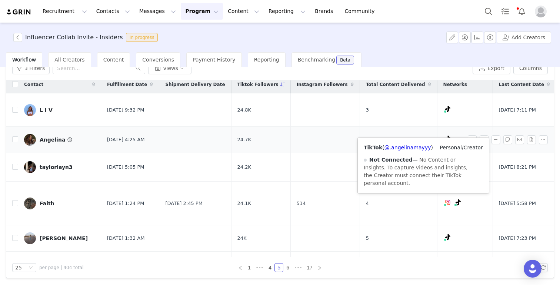
click at [412, 151] on div "TikTok ( @.angelinamayyy ) — Personal/Creator Not Connected — No Content or Ins…" at bounding box center [423, 165] width 131 height 55
click at [413, 146] on link "@.angelinamayyy" at bounding box center [407, 147] width 47 height 6
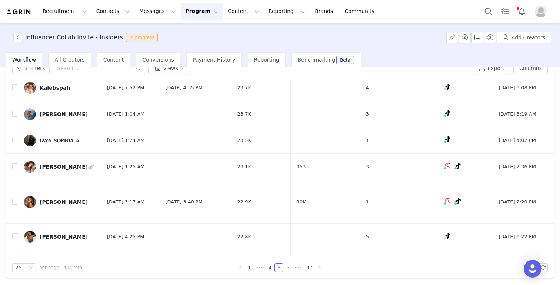
scroll to position [209, 0]
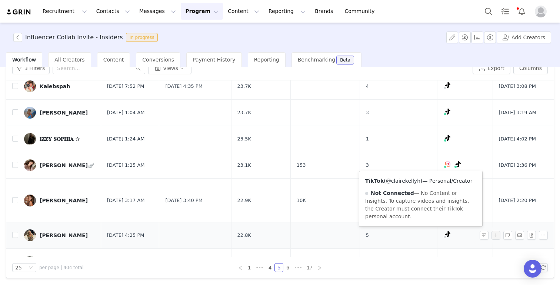
click at [398, 178] on link "@clairekellyh" at bounding box center [403, 181] width 34 height 6
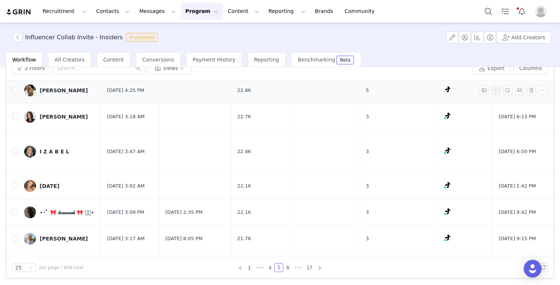
scroll to position [354, 1]
click at [410, 152] on link "@izzliftss" at bounding box center [405, 153] width 24 height 6
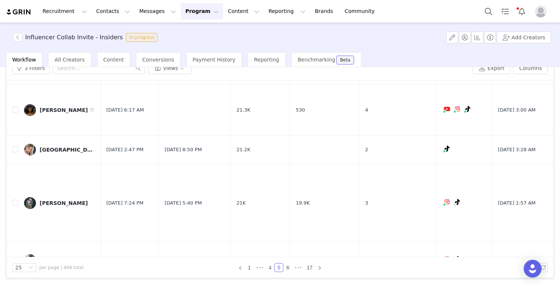
scroll to position [648, 1]
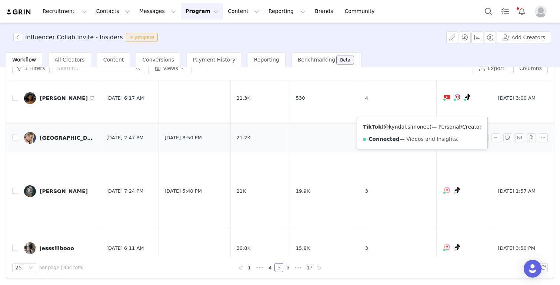
click at [406, 127] on link "@kyndal.simonee" at bounding box center [407, 127] width 46 height 6
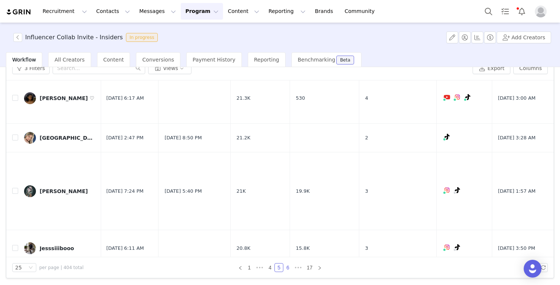
click at [290, 268] on link "6" at bounding box center [288, 267] width 8 height 8
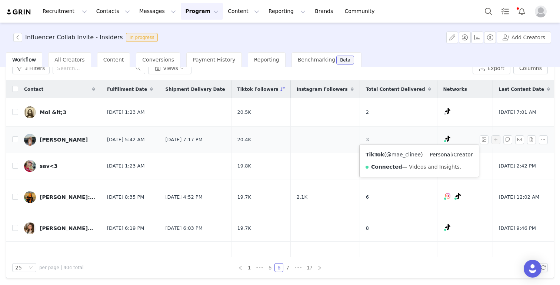
click at [408, 152] on link "@mae_clinee" at bounding box center [403, 154] width 34 height 6
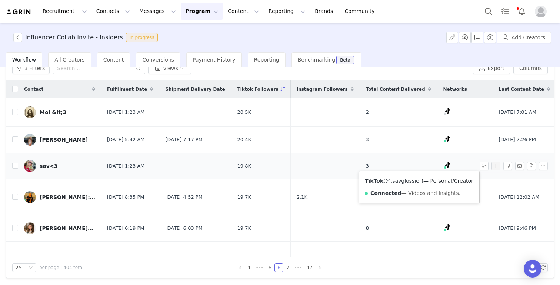
click at [409, 180] on link "@.savglossier" at bounding box center [404, 181] width 36 height 6
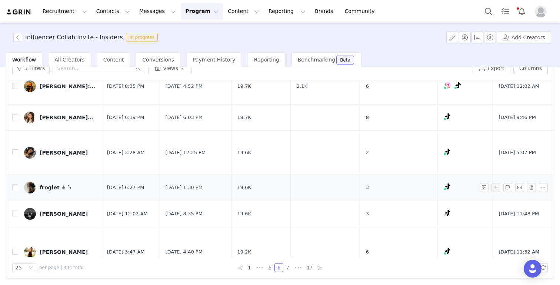
scroll to position [87, 0]
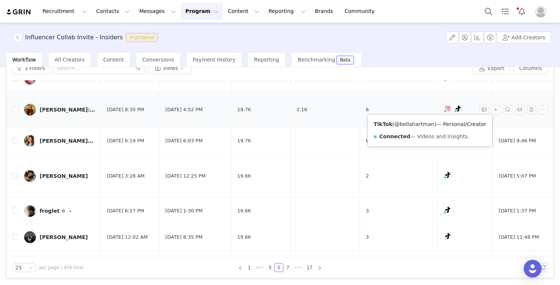
click at [421, 124] on link "@bellahartman" at bounding box center [414, 124] width 40 height 6
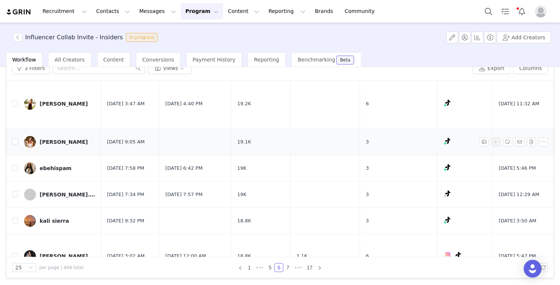
scroll to position [258, 0]
click at [360, 197] on td "3" at bounding box center [398, 195] width 77 height 26
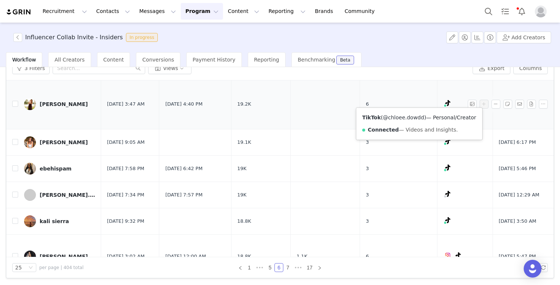
click at [406, 119] on link "@chloee.dowdd" at bounding box center [403, 117] width 41 height 6
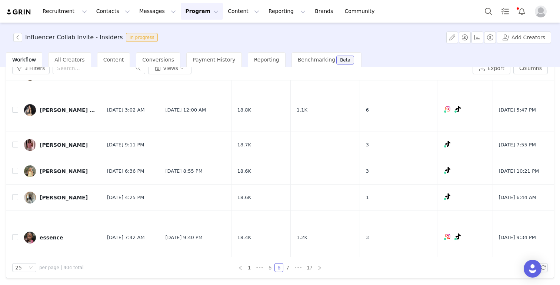
scroll to position [407, 0]
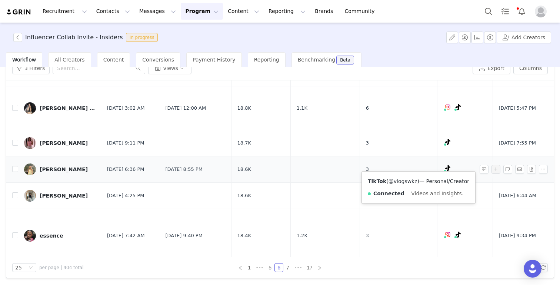
click at [408, 179] on link "@vlogswkz" at bounding box center [402, 181] width 29 height 6
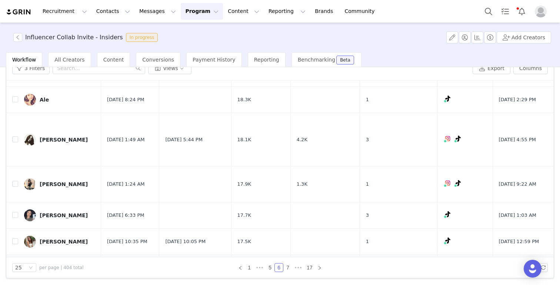
scroll to position [630, 0]
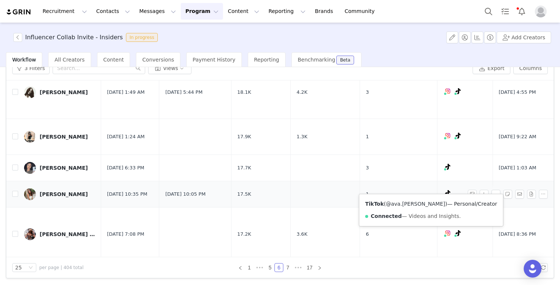
click at [405, 201] on link "@ava.manelis" at bounding box center [415, 204] width 59 height 6
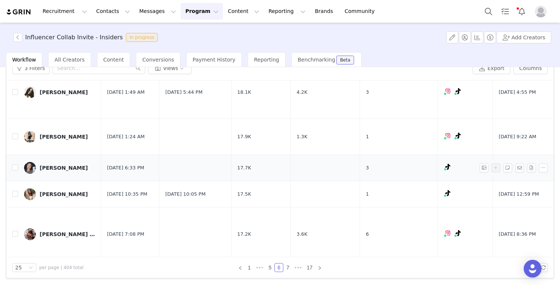
scroll to position [653, 0]
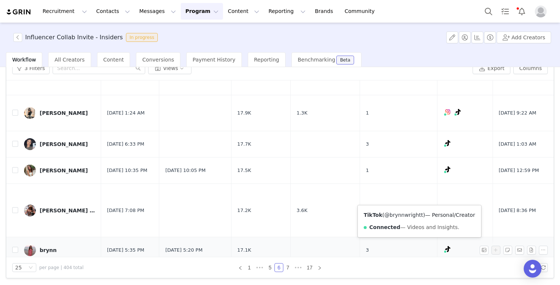
click at [406, 215] on link "@brynnwrightt" at bounding box center [403, 215] width 39 height 6
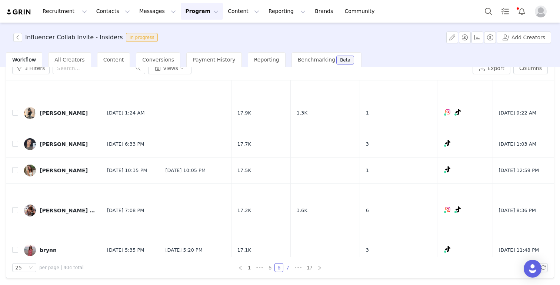
click at [290, 267] on link "7" at bounding box center [288, 267] width 8 height 8
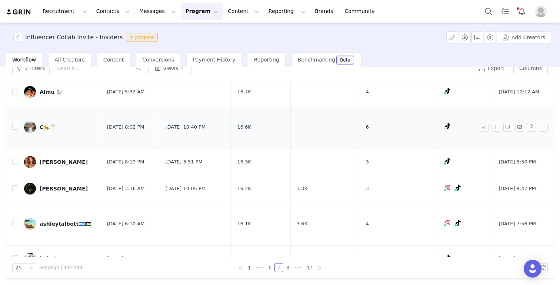
scroll to position [125, 0]
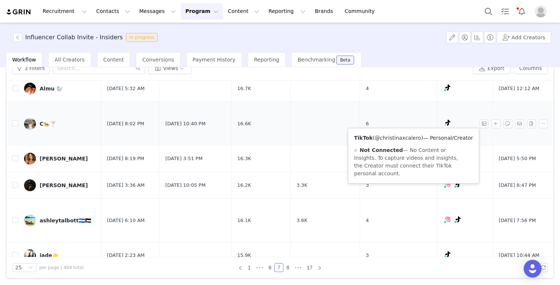
click at [404, 136] on link "@christinaxcalero" at bounding box center [398, 138] width 46 height 6
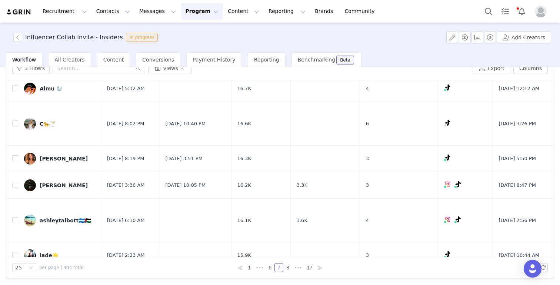
scroll to position [0, 0]
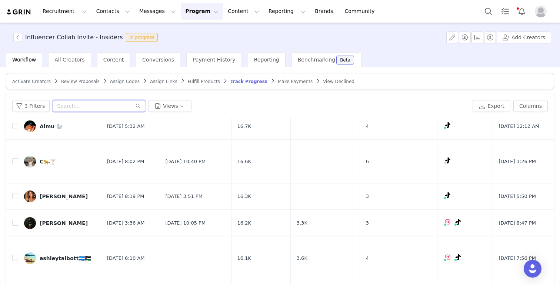
click at [71, 107] on input "text" at bounding box center [99, 106] width 93 height 12
paste input "Bella Richardson"
type input "Bella Richardson"
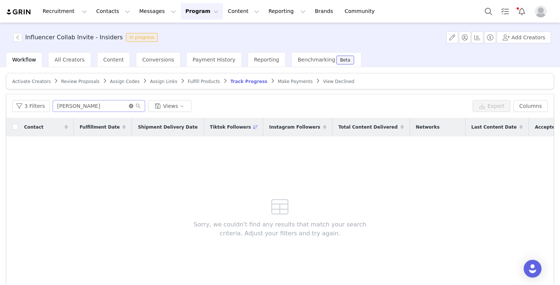
click at [130, 106] on icon "icon: close-circle" at bounding box center [131, 106] width 4 height 4
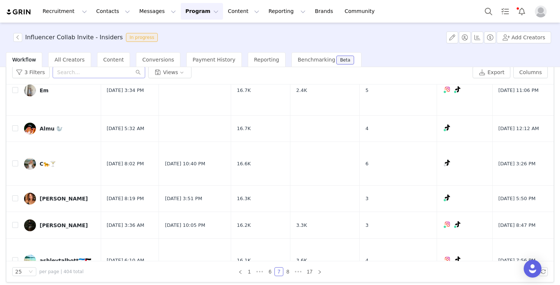
scroll to position [91, 0]
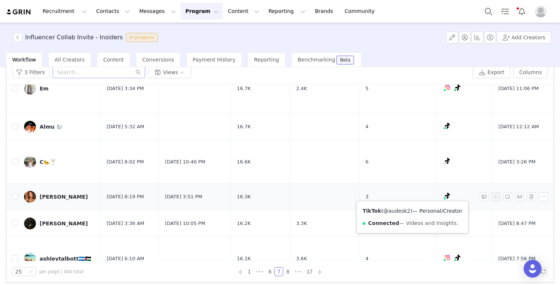
click at [400, 210] on link "@audesk2" at bounding box center [396, 211] width 27 height 6
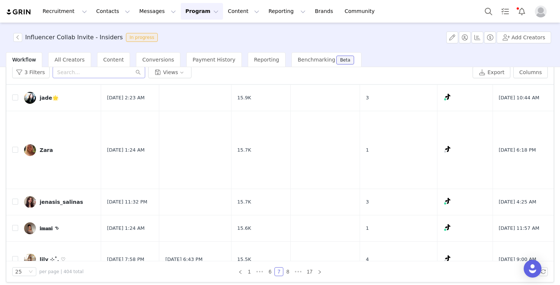
scroll to position [297, 0]
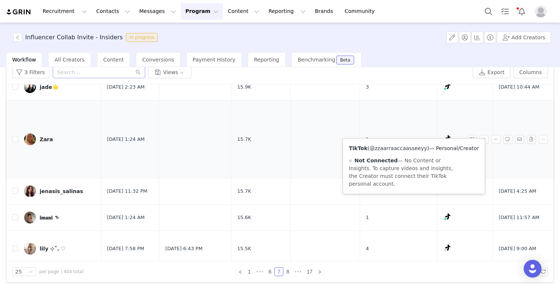
click at [404, 149] on link "@zzaarraaccaasseeyy" at bounding box center [398, 148] width 57 height 6
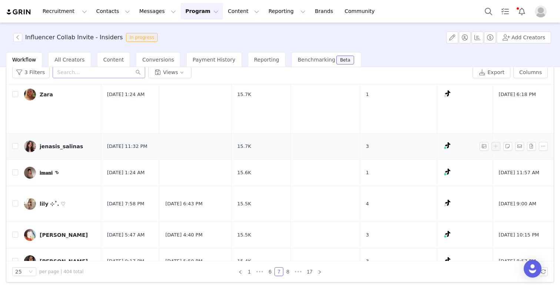
scroll to position [356, 0]
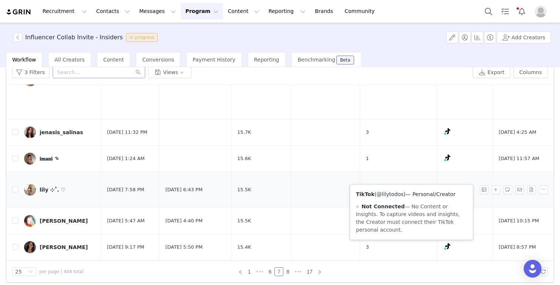
click at [395, 193] on link "@lilytodos" at bounding box center [390, 194] width 27 height 6
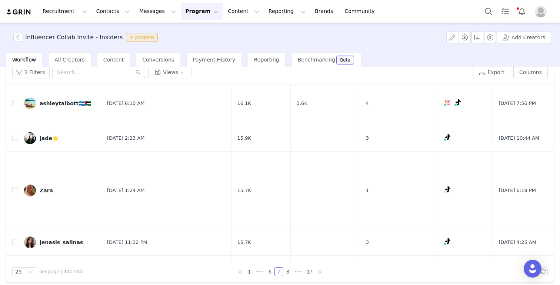
scroll to position [251, 0]
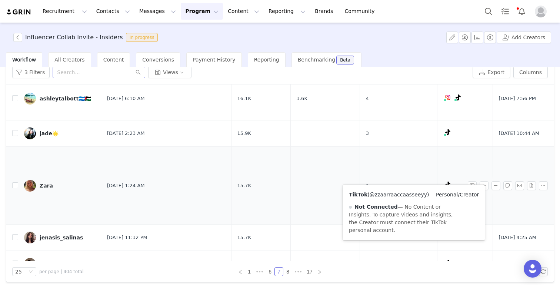
click at [397, 196] on link "@zzaarraaccaasseeyy" at bounding box center [398, 194] width 57 height 6
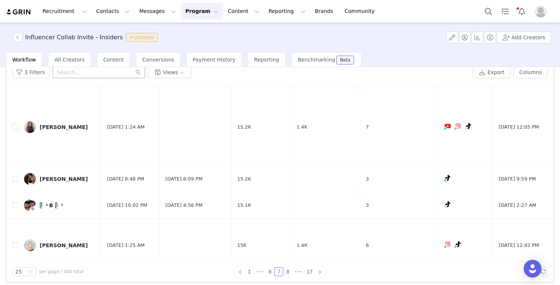
scroll to position [702, 0]
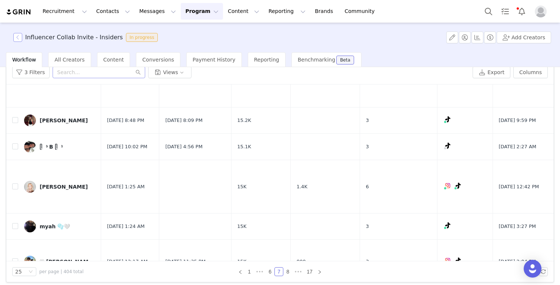
click at [18, 36] on button "button" at bounding box center [17, 37] width 9 height 9
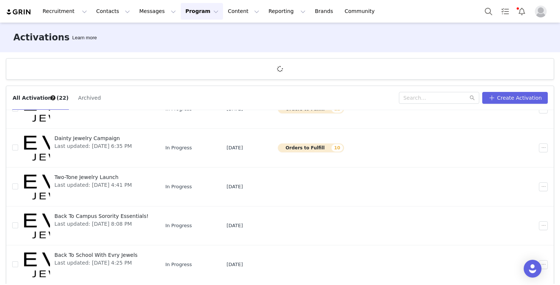
scroll to position [27, 0]
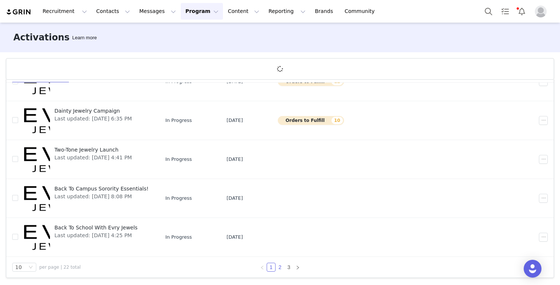
click at [280, 264] on link "2" at bounding box center [280, 267] width 8 height 8
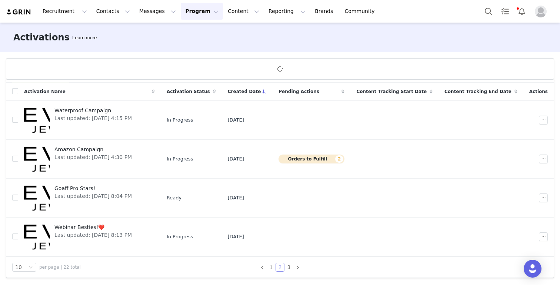
scroll to position [233, 0]
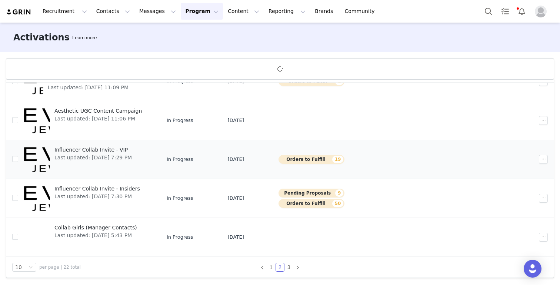
click at [98, 150] on span "Influencer Collab Invite - VIP" at bounding box center [92, 150] width 77 height 8
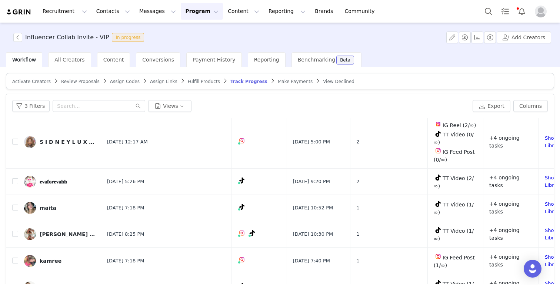
scroll to position [561, 0]
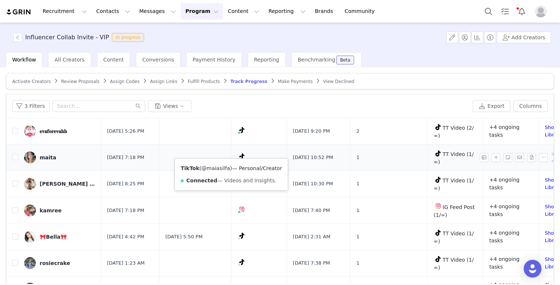
click at [219, 167] on link "@maiasilfa" at bounding box center [215, 168] width 29 height 6
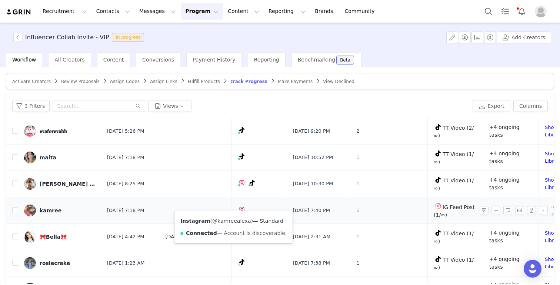
click at [227, 221] on link "@kamreealexa" at bounding box center [231, 221] width 39 height 6
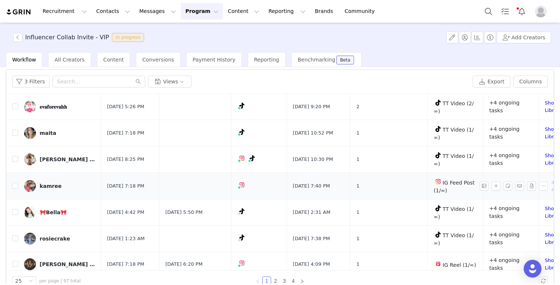
scroll to position [38, 0]
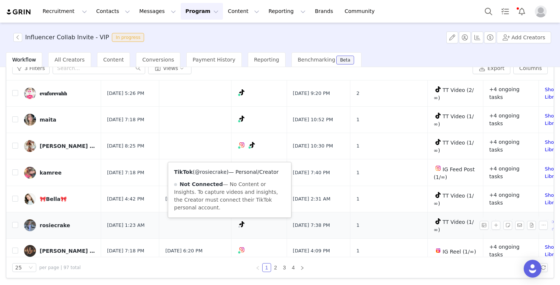
click at [213, 174] on link "@rosiecrake" at bounding box center [211, 172] width 32 height 6
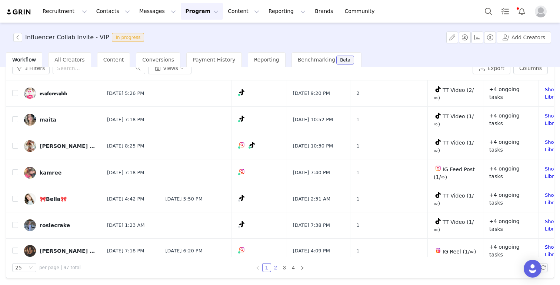
click at [275, 266] on link "2" at bounding box center [275, 267] width 8 height 8
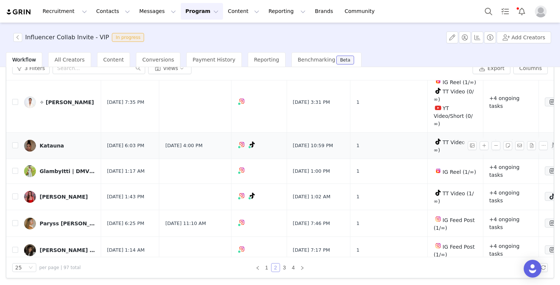
scroll to position [26, 0]
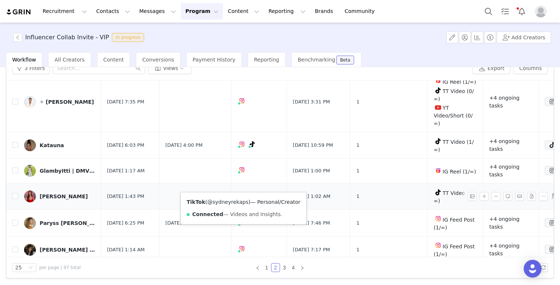
click at [234, 201] on link "@sydneyrekaps" at bounding box center [227, 202] width 41 height 6
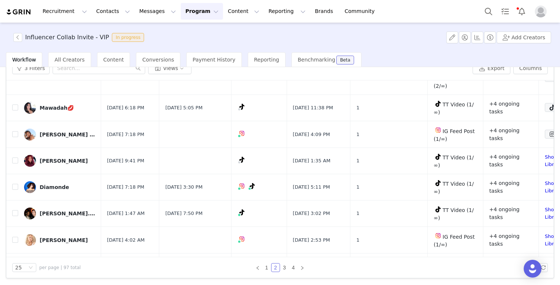
scroll to position [244, 0]
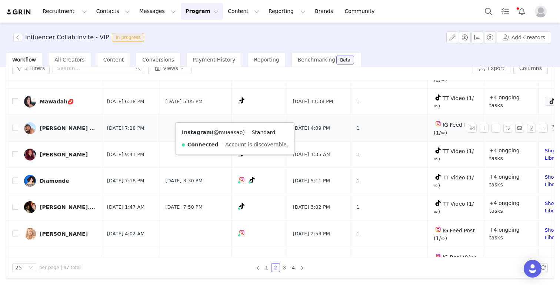
click at [227, 129] on link "@muaasap" at bounding box center [228, 132] width 29 height 6
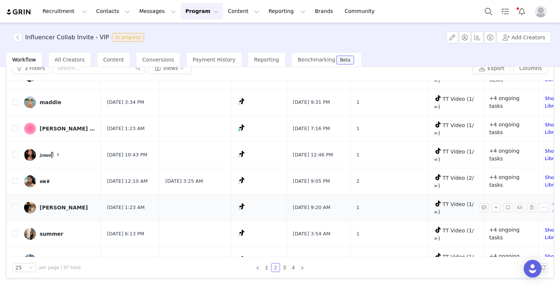
scroll to position [586, 0]
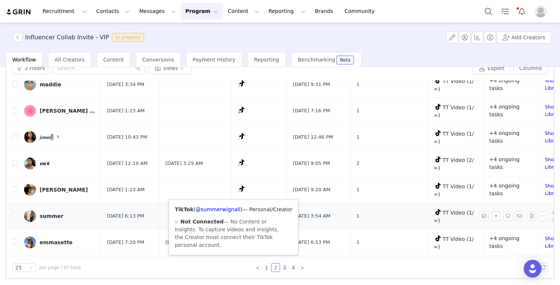
click at [221, 212] on div "TikTok ( @summerwignall ) — Personal/Creator Not Connected — No Content or Insi…" at bounding box center [233, 227] width 129 height 55
click at [221, 210] on link "@summerwignall" at bounding box center [218, 209] width 45 height 6
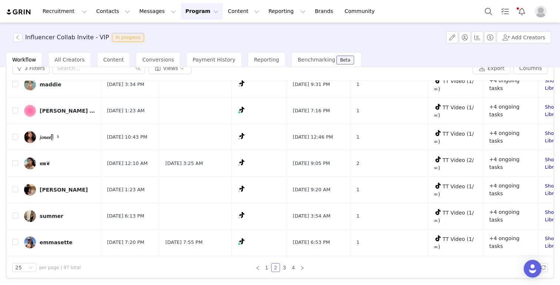
scroll to position [589, 0]
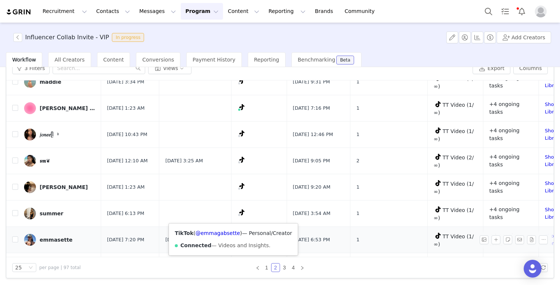
click at [226, 235] on div "TikTok ( @emmagabsette ) — Personal/Creator Connected — Videos and Insights." at bounding box center [233, 239] width 129 height 32
click at [225, 232] on link "@emmagabsette" at bounding box center [218, 233] width 44 height 6
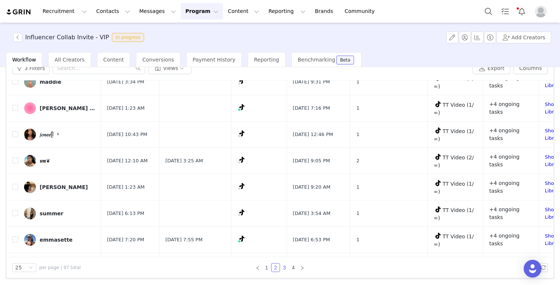
click at [287, 267] on link "3" at bounding box center [284, 267] width 8 height 8
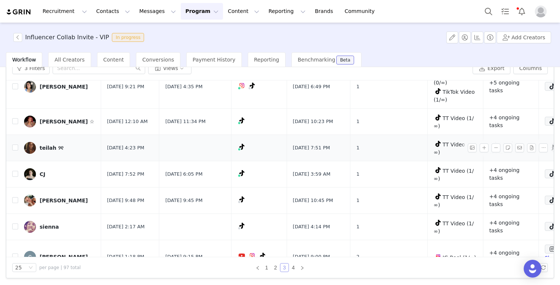
scroll to position [102, 0]
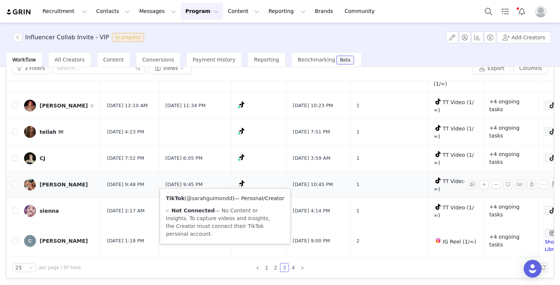
click at [214, 195] on link "@sarahguimondd" at bounding box center [210, 198] width 46 height 6
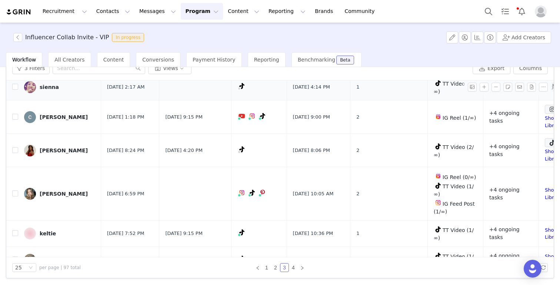
scroll to position [238, 0]
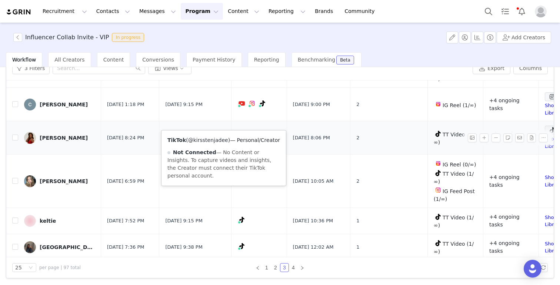
click at [217, 139] on link "@kirsstenjadee" at bounding box center [208, 140] width 40 height 6
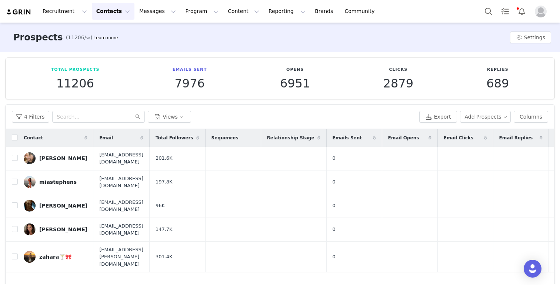
click at [115, 9] on button "Contacts Contacts" at bounding box center [113, 11] width 43 height 17
click at [103, 38] on link "Creators" at bounding box center [116, 33] width 59 height 14
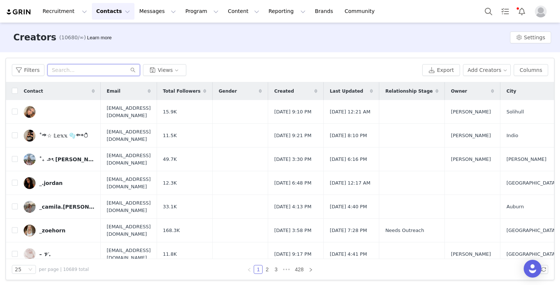
click at [96, 74] on input "text" at bounding box center [93, 70] width 93 height 12
paste input "zzaarraaccaasseeyy"
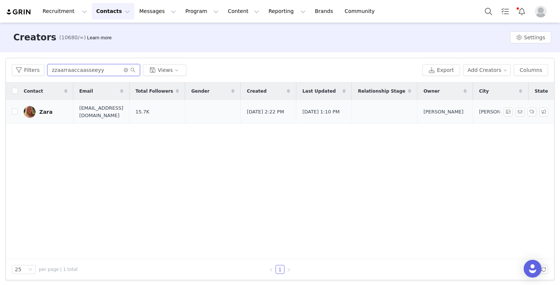
type input "zzaarraaccaasseeyy"
click at [47, 115] on link "Zara" at bounding box center [46, 112] width 44 height 12
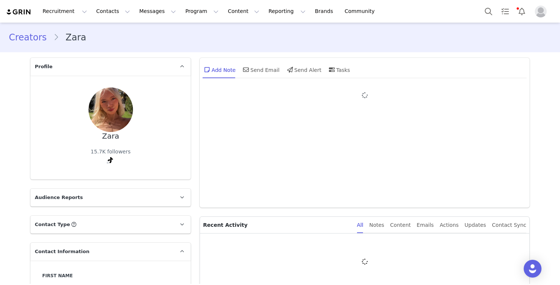
type input "+1 ([GEOGRAPHIC_DATA])"
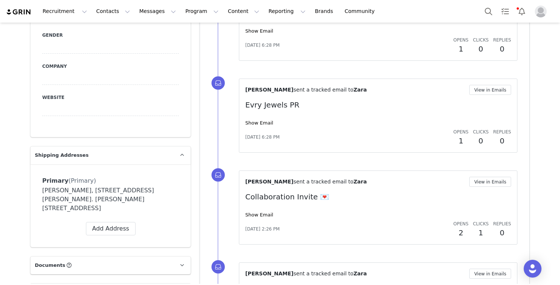
scroll to position [411, 0]
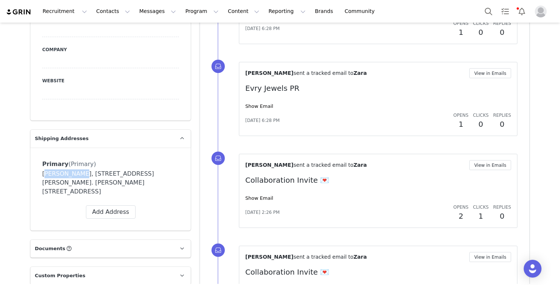
drag, startPoint x: 73, startPoint y: 174, endPoint x: 33, endPoint y: 174, distance: 40.0
click at [33, 174] on div "Primary (Primary) Label Primary First Name Zara Last Name [PERSON_NAME] Email […" at bounding box center [110, 188] width 160 height 83
copy div "[PERSON_NAME],"
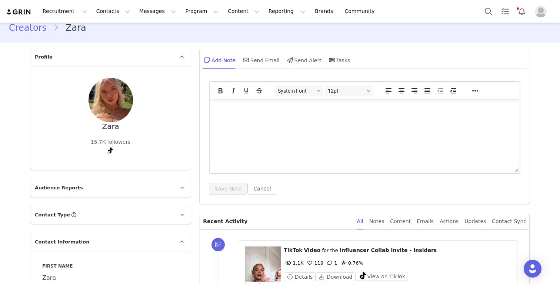
scroll to position [0, 0]
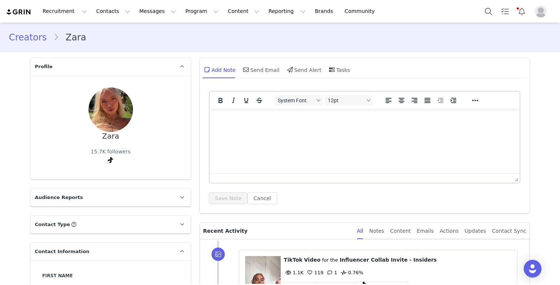
click at [19, 35] on link "Creators" at bounding box center [31, 37] width 44 height 13
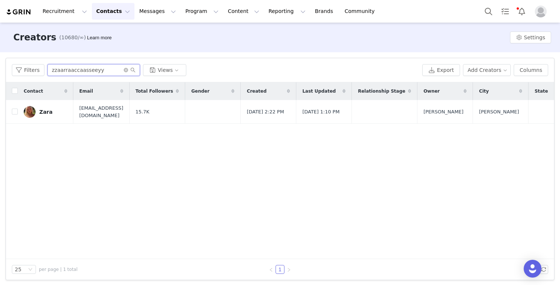
click at [122, 69] on input "zzaarraaccaasseeyy" at bounding box center [93, 70] width 93 height 12
click at [128, 72] on span at bounding box center [130, 69] width 12 height 5
click at [126, 71] on icon "icon: close-circle" at bounding box center [126, 70] width 4 height 4
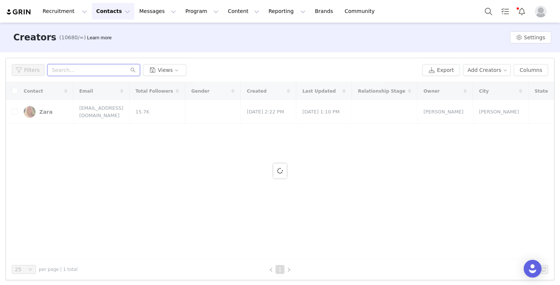
click at [99, 70] on input "text" at bounding box center [93, 70] width 93 height 12
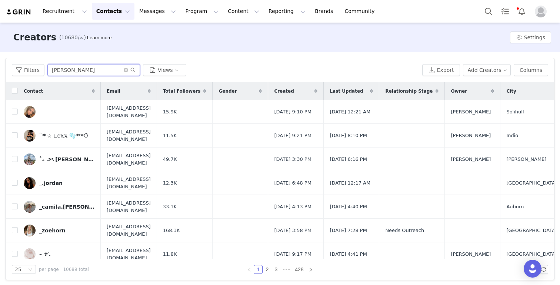
click at [81, 71] on input "[PERSON_NAME]" at bounding box center [93, 70] width 93 height 12
click at [98, 70] on input "[PERSON_NAME]" at bounding box center [93, 70] width 93 height 12
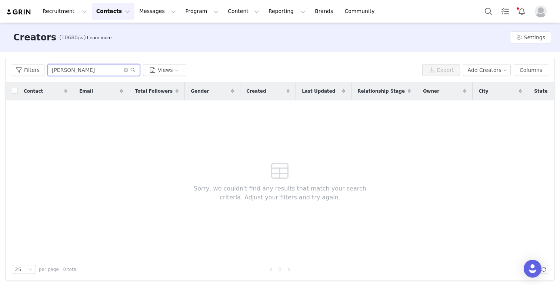
click at [87, 73] on input "[PERSON_NAME]" at bounding box center [93, 70] width 93 height 12
drag, startPoint x: 91, startPoint y: 72, endPoint x: 67, endPoint y: 71, distance: 24.1
click at [67, 71] on input "[PERSON_NAME]" at bounding box center [93, 70] width 93 height 12
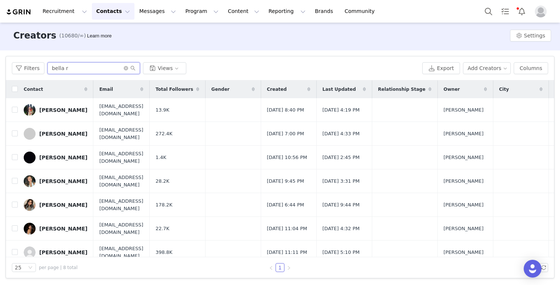
click at [74, 69] on input "bella r" at bounding box center [93, 68] width 93 height 12
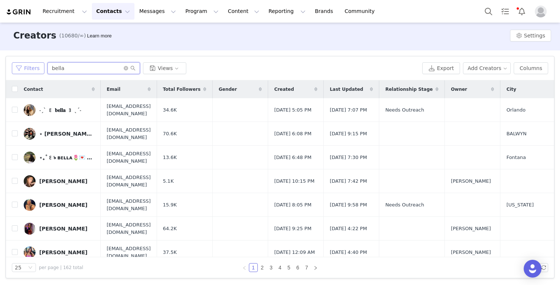
drag, startPoint x: 88, startPoint y: 67, endPoint x: 35, endPoint y: 67, distance: 53.3
click at [35, 67] on div "Filters bella Views" at bounding box center [215, 68] width 407 height 12
paste input "maiasilf"
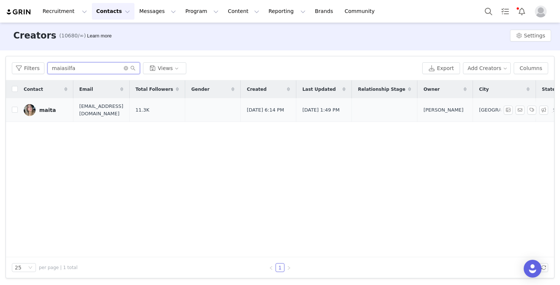
type input "maiasilfa"
click at [46, 109] on div "maita" at bounding box center [47, 110] width 17 height 6
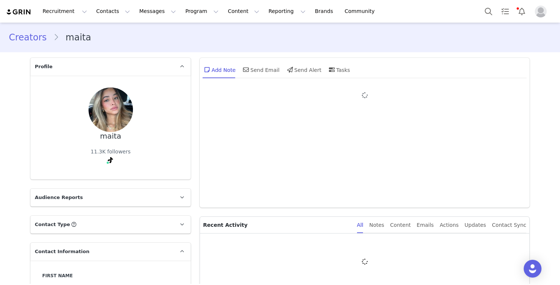
type input "+1 ([GEOGRAPHIC_DATA])"
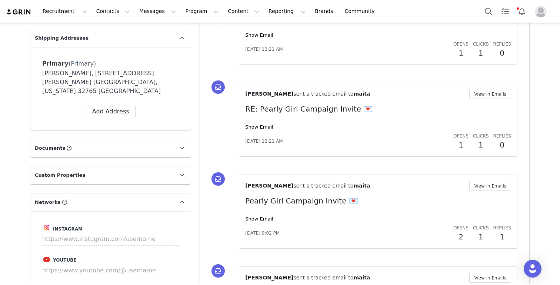
scroll to position [512, 0]
drag, startPoint x: 66, startPoint y: 74, endPoint x: 42, endPoint y: 74, distance: 24.4
click at [42, 74] on div "[PERSON_NAME], [STREET_ADDRESS][PERSON_NAME] [GEOGRAPHIC_DATA], [US_STATE] 3276…" at bounding box center [110, 81] width 137 height 27
drag, startPoint x: 66, startPoint y: 73, endPoint x: 42, endPoint y: 68, distance: 24.7
click at [42, 68] on div "[PERSON_NAME], [STREET_ADDRESS][PERSON_NAME] [GEOGRAPHIC_DATA], [US_STATE] 3276…" at bounding box center [110, 81] width 137 height 27
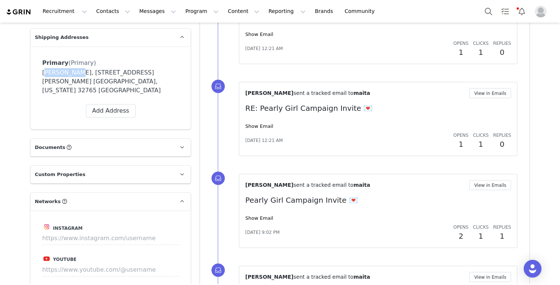
copy div "[PERSON_NAME]"
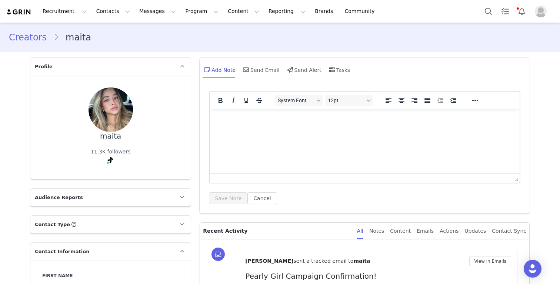
click at [44, 39] on link "Creators" at bounding box center [31, 37] width 44 height 13
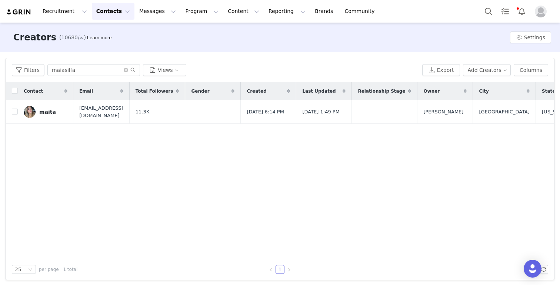
click at [113, 77] on div "Filters maiasilfa Views Export Add Creators Columns" at bounding box center [280, 70] width 548 height 24
drag, startPoint x: 106, startPoint y: 70, endPoint x: 12, endPoint y: 58, distance: 94.9
click at [13, 58] on div "Filters maiasilfa Views Export Add Creators Columns" at bounding box center [280, 70] width 548 height 24
paste input "summerwignall"
type input "summerwignall"
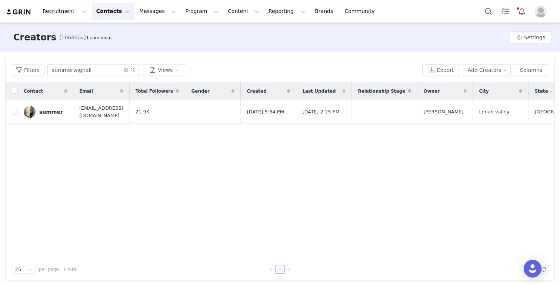
click at [52, 113] on div "summer" at bounding box center [51, 112] width 24 height 6
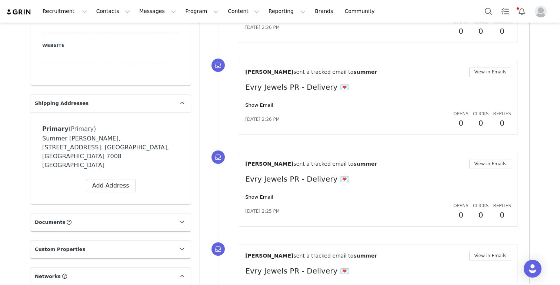
scroll to position [447, 0]
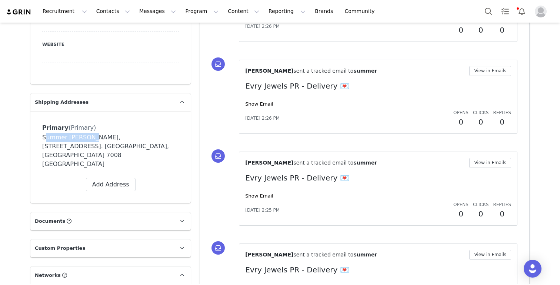
drag, startPoint x: 86, startPoint y: 138, endPoint x: 33, endPoint y: 135, distance: 52.7
click at [33, 135] on div "Primary (Primary) Label Primary First Name Summer Last Name [PERSON_NAME] Email…" at bounding box center [110, 157] width 160 height 92
copy div "Summer [PERSON_NAME]"
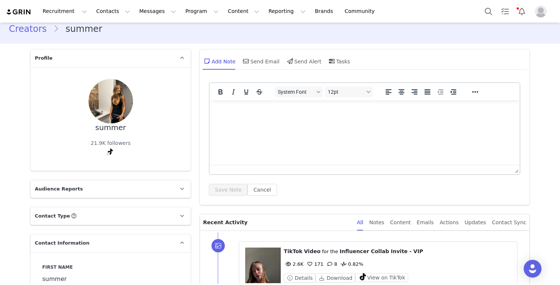
scroll to position [0, 0]
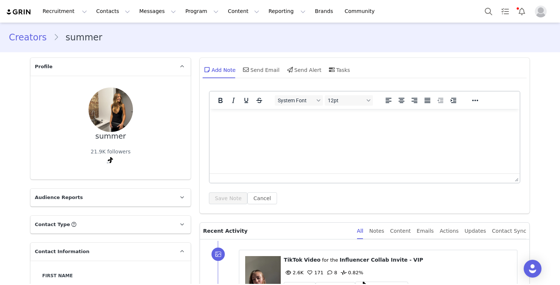
click at [17, 41] on link "Creators" at bounding box center [31, 37] width 44 height 13
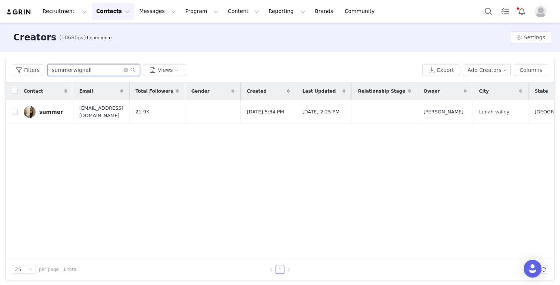
click at [121, 70] on input "summerwignall" at bounding box center [93, 70] width 93 height 12
click at [124, 70] on icon "icon: close-circle" at bounding box center [126, 70] width 4 height 4
click at [91, 70] on input "text" at bounding box center [93, 70] width 93 height 12
paste input "[PERSON_NAME]"
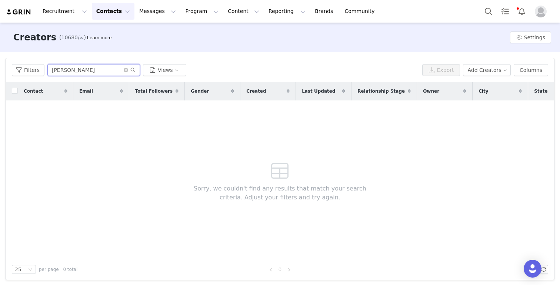
click at [91, 70] on input "[PERSON_NAME]" at bounding box center [93, 70] width 93 height 12
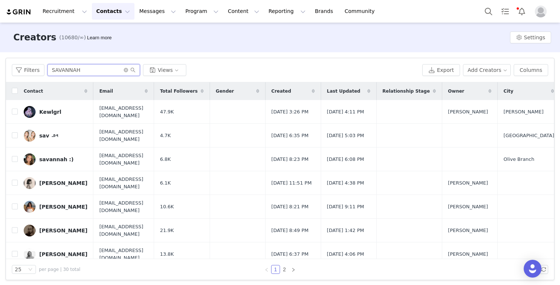
type input "SAVANNAH"
click at [124, 69] on icon "icon: close-circle" at bounding box center [126, 70] width 4 height 4
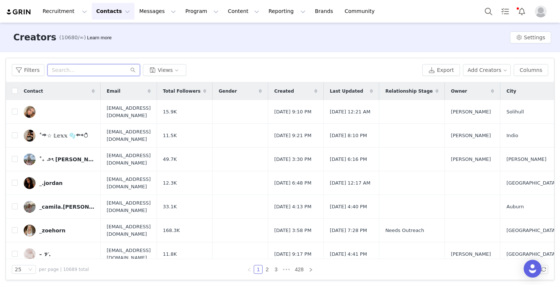
click at [78, 69] on input "text" at bounding box center [93, 70] width 93 height 12
paste input "saveliseee"
type input "saveliseee"
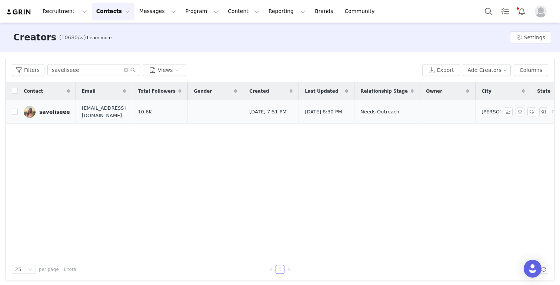
click at [51, 114] on div "saveliseee" at bounding box center [54, 112] width 31 height 6
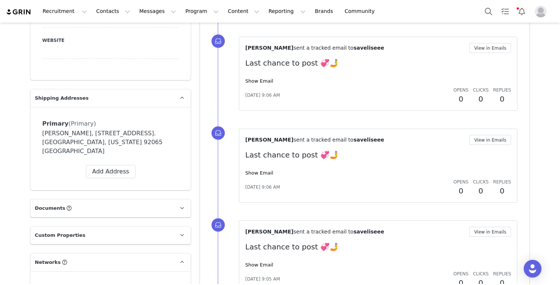
scroll to position [458, 0]
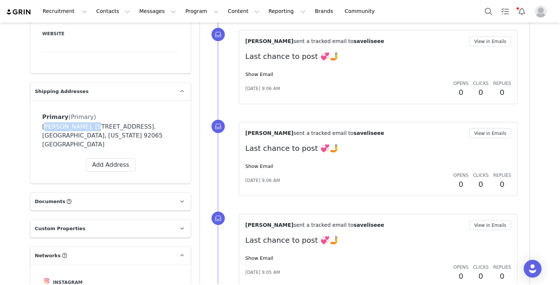
drag, startPoint x: 90, startPoint y: 127, endPoint x: 41, endPoint y: 127, distance: 48.9
click at [41, 127] on div "Primary (Primary) Label Primary First Name Savannah Last Name [PERSON_NAME] Ema…" at bounding box center [110, 141] width 160 height 83
copy div "[PERSON_NAME]"
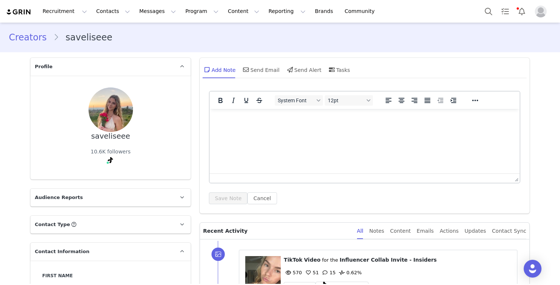
click at [34, 37] on link "Creators" at bounding box center [31, 37] width 44 height 13
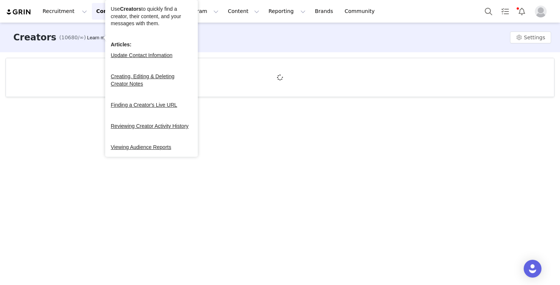
click at [48, 221] on div "Creators (10680/∞) Learn more Settings" at bounding box center [280, 153] width 560 height 261
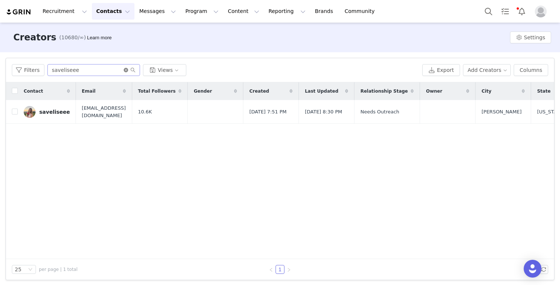
click at [125, 68] on icon "icon: close-circle" at bounding box center [126, 70] width 4 height 4
click at [83, 71] on input "text" at bounding box center [93, 70] width 93 height 12
paste input "aimeemariia"
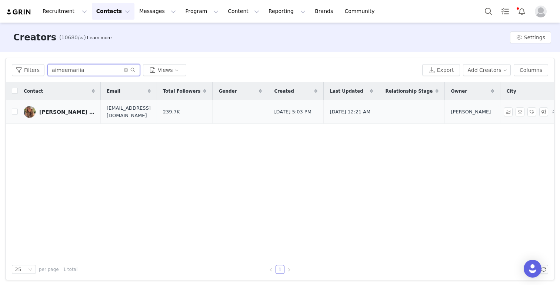
type input "aimeemariia"
click at [48, 112] on div "[PERSON_NAME] ⭐️" at bounding box center [67, 112] width 56 height 6
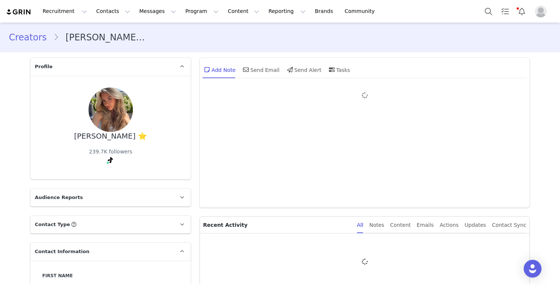
type input "+1 ([GEOGRAPHIC_DATA])"
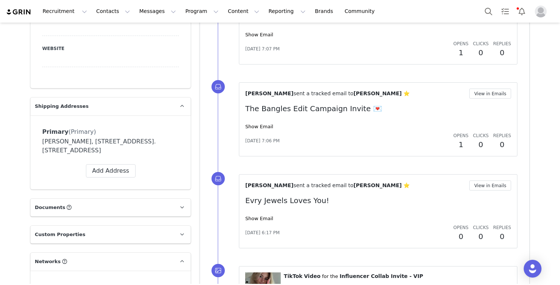
scroll to position [451, 0]
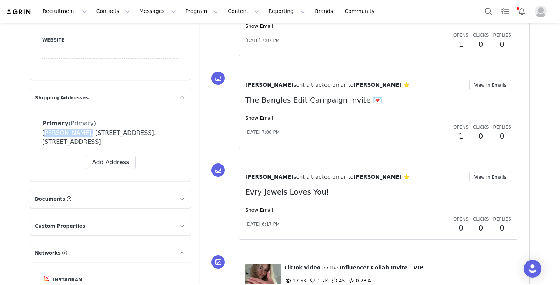
drag, startPoint x: 84, startPoint y: 133, endPoint x: 16, endPoint y: 133, distance: 67.4
click at [16, 133] on div "Creators [PERSON_NAME] ⭐️ Profile [PERSON_NAME] ⭐️ 239.7K followers Audience Re…" at bounding box center [280, 264] width 560 height 1386
copy div "[PERSON_NAME]"
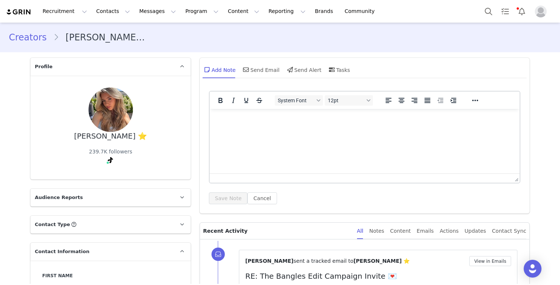
click at [37, 33] on link "Creators" at bounding box center [31, 37] width 44 height 13
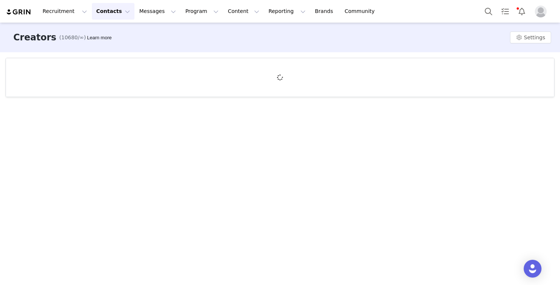
click at [113, 10] on button "Contacts Contacts" at bounding box center [113, 11] width 43 height 17
click at [106, 47] on p "Prospects" at bounding box center [105, 47] width 25 height 8
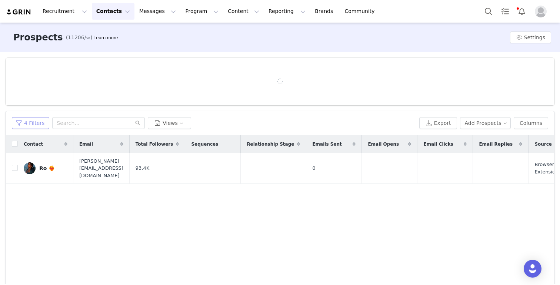
click at [33, 126] on button "4 Filters" at bounding box center [30, 123] width 37 height 12
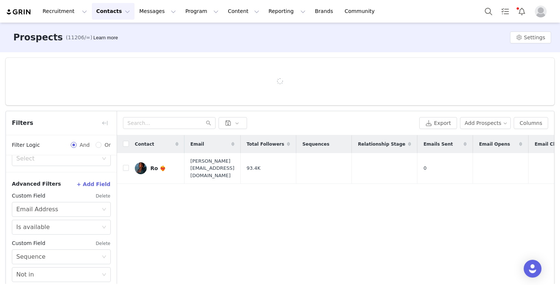
scroll to position [54, 0]
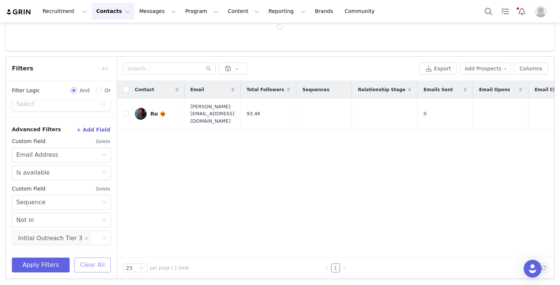
click at [91, 264] on button "Clear All" at bounding box center [92, 264] width 37 height 15
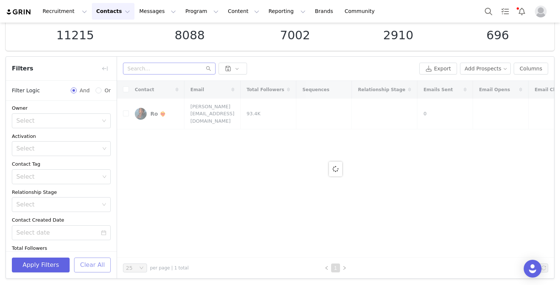
scroll to position [0, 0]
click at [150, 68] on input "text" at bounding box center [169, 69] width 93 height 12
paste input "<[EMAIL_ADDRESS][DOMAIN_NAME]"
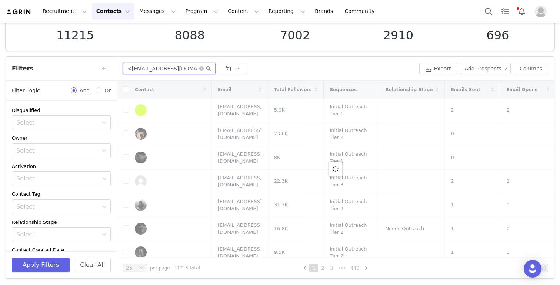
click at [130, 67] on input "<[EMAIL_ADDRESS][DOMAIN_NAME]" at bounding box center [169, 69] width 93 height 12
type input "[EMAIL_ADDRESS][DOMAIN_NAME]"
click at [53, 255] on div "Apply Filters Clear All" at bounding box center [61, 264] width 111 height 27
click at [49, 262] on button "Apply Filters" at bounding box center [41, 264] width 58 height 15
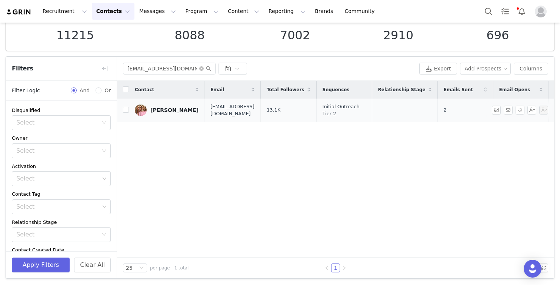
click at [160, 107] on div "[PERSON_NAME]" at bounding box center [174, 110] width 48 height 6
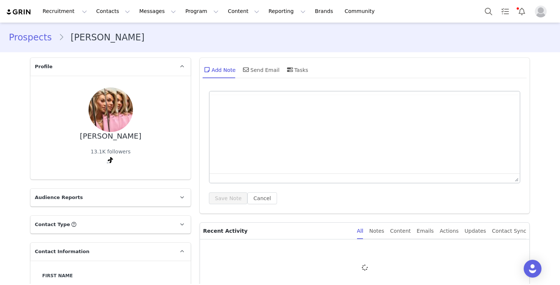
type input "+1 ([GEOGRAPHIC_DATA])"
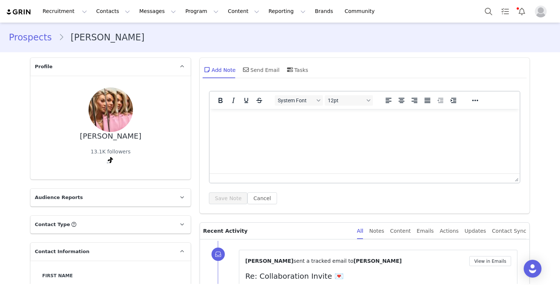
click at [285, 125] on html at bounding box center [365, 119] width 310 height 20
click at [222, 198] on button "Save Note" at bounding box center [228, 198] width 39 height 12
